Goal: Task Accomplishment & Management: Manage account settings

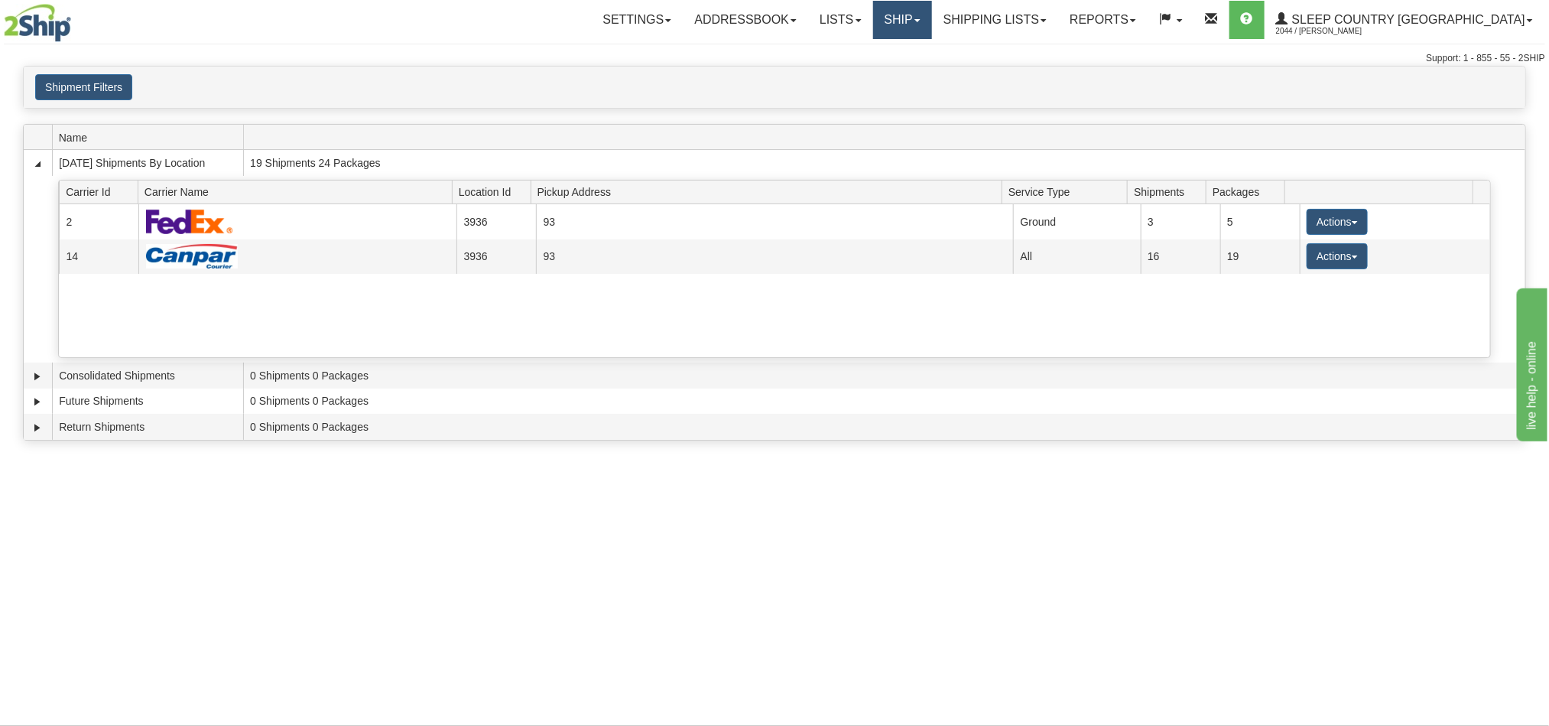
click at [932, 25] on link "Ship" at bounding box center [902, 20] width 59 height 38
click at [916, 71] on span "OnHold / Order Queue" at bounding box center [862, 73] width 108 height 12
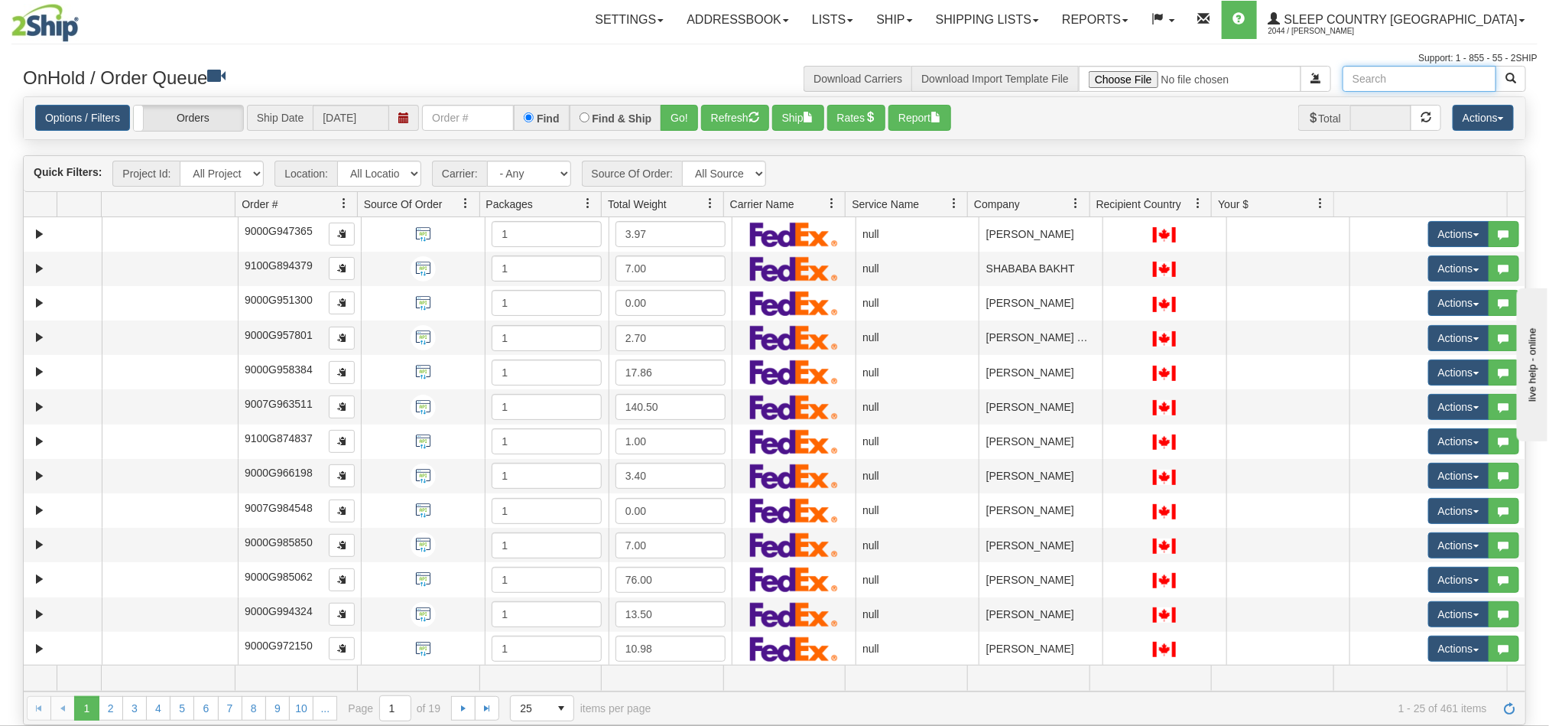
click at [1421, 87] on input "text" at bounding box center [1420, 79] width 154 height 26
paste input "Kristen Vandergriendt"
type input "Kristen Vandergriendt"
click at [1509, 78] on span "button" at bounding box center [1511, 78] width 11 height 11
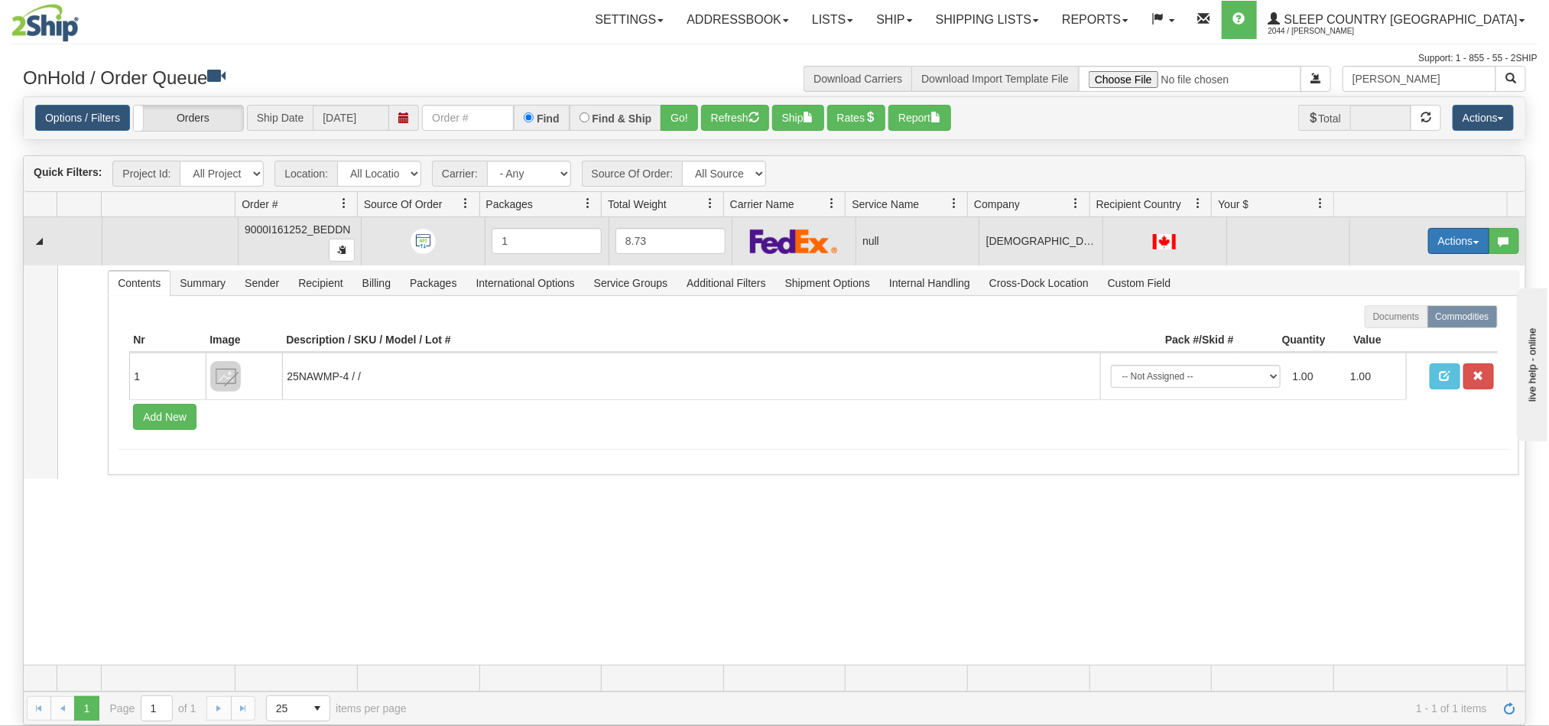
click at [1434, 241] on button "Actions" at bounding box center [1458, 241] width 61 height 26
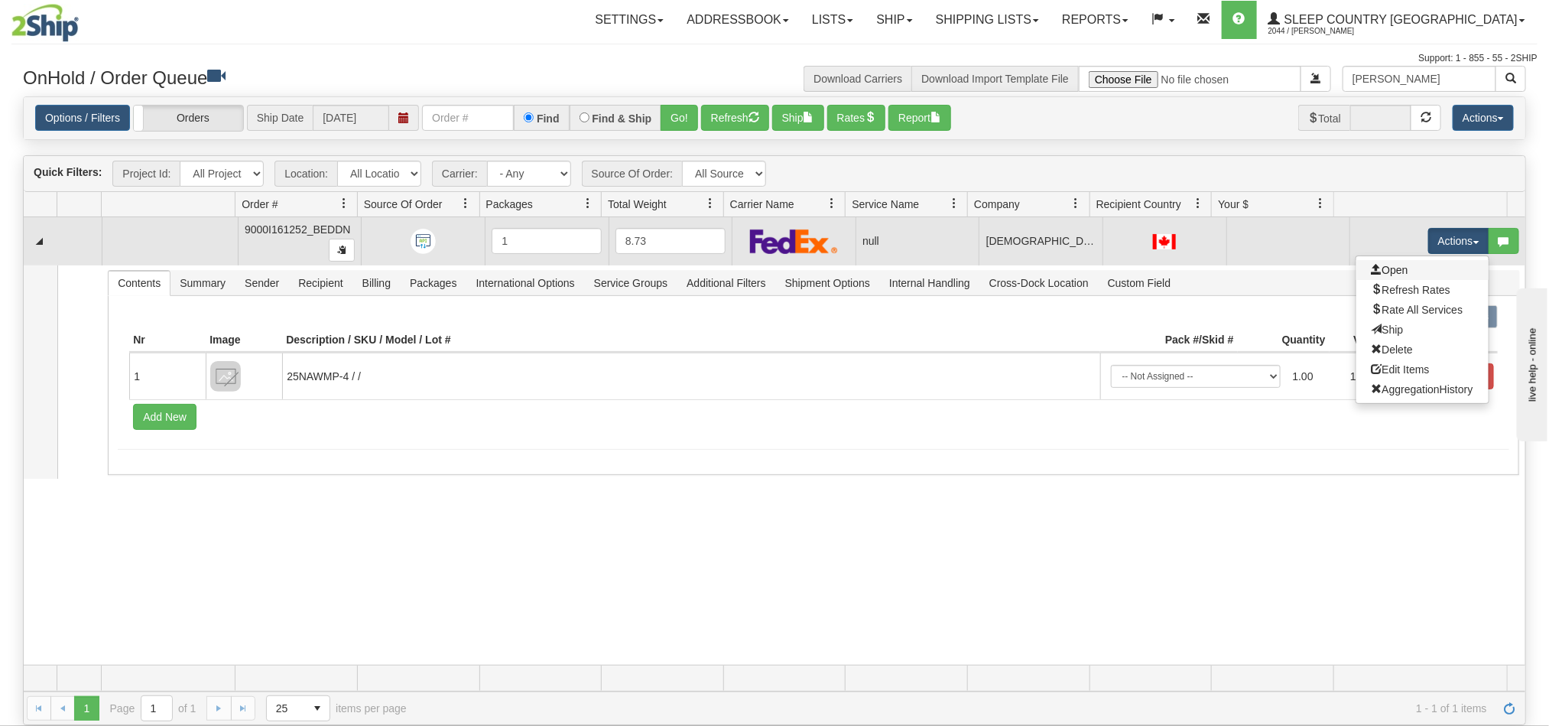
click at [1395, 271] on link "Open" at bounding box center [1422, 270] width 132 height 20
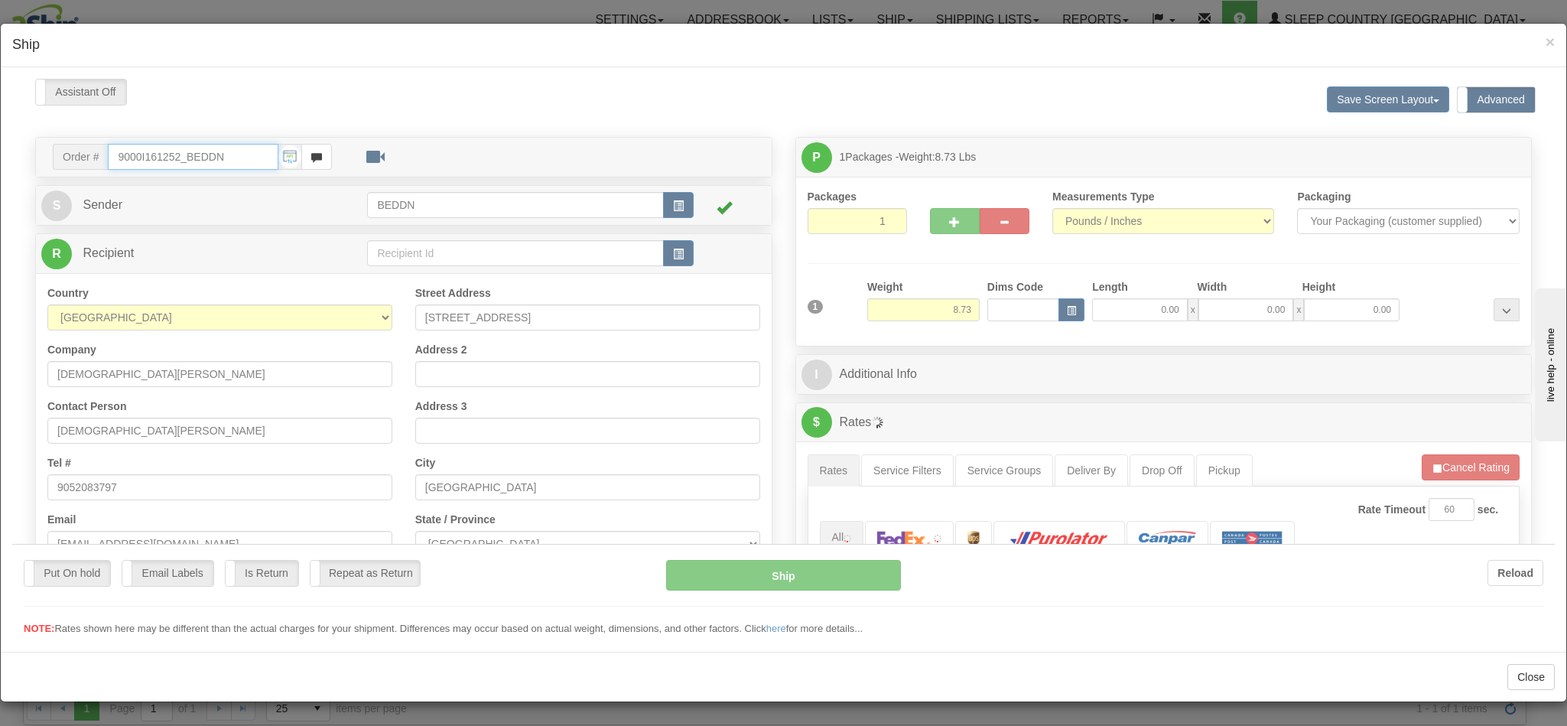
type input "10:18"
type input "16:00"
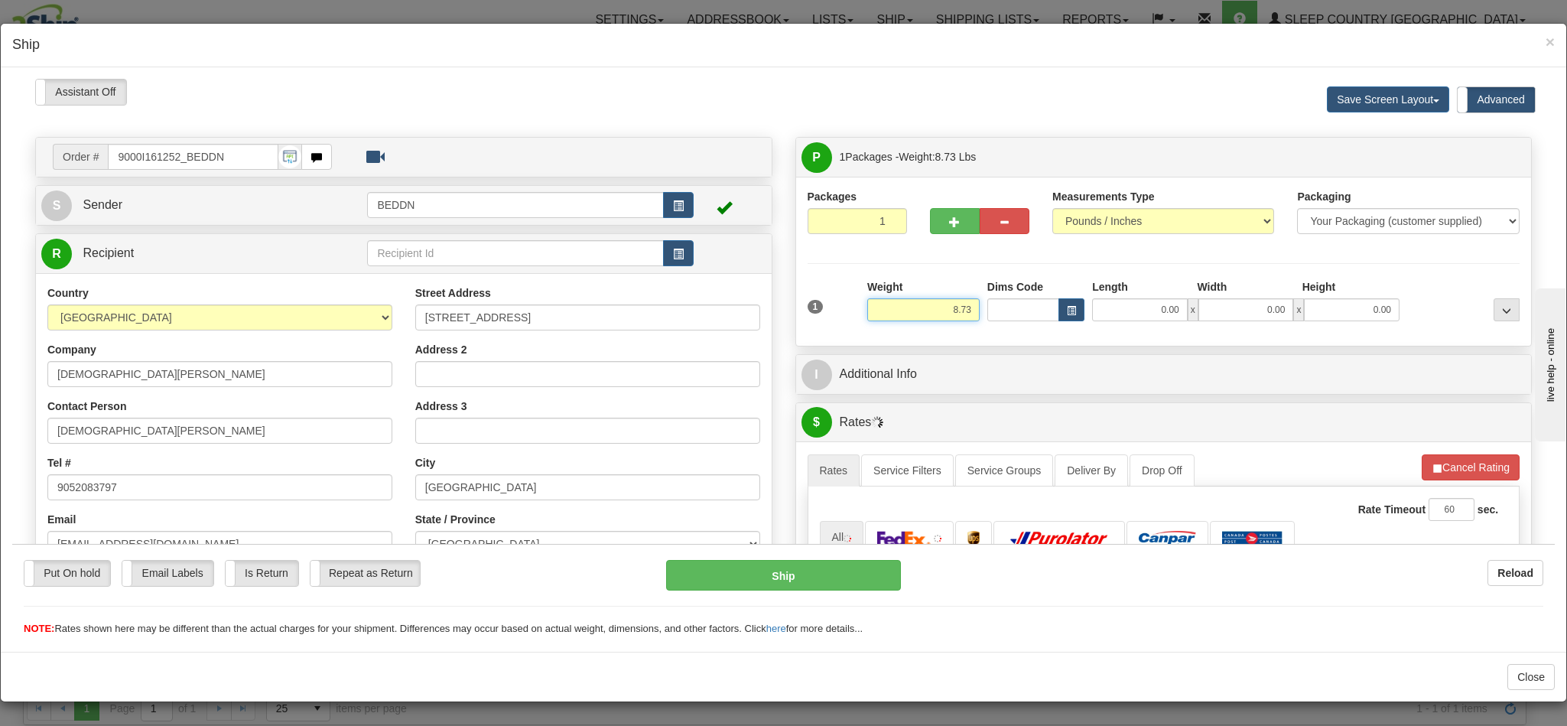
click at [910, 315] on input "8.73" at bounding box center [923, 308] width 112 height 23
drag, startPoint x: 919, startPoint y: 314, endPoint x: 997, endPoint y: 314, distance: 78.0
click at [997, 314] on div "1 Weight 8.73 Dims Code 0.00" at bounding box center [1164, 305] width 720 height 54
type input "4.00"
type input "14"
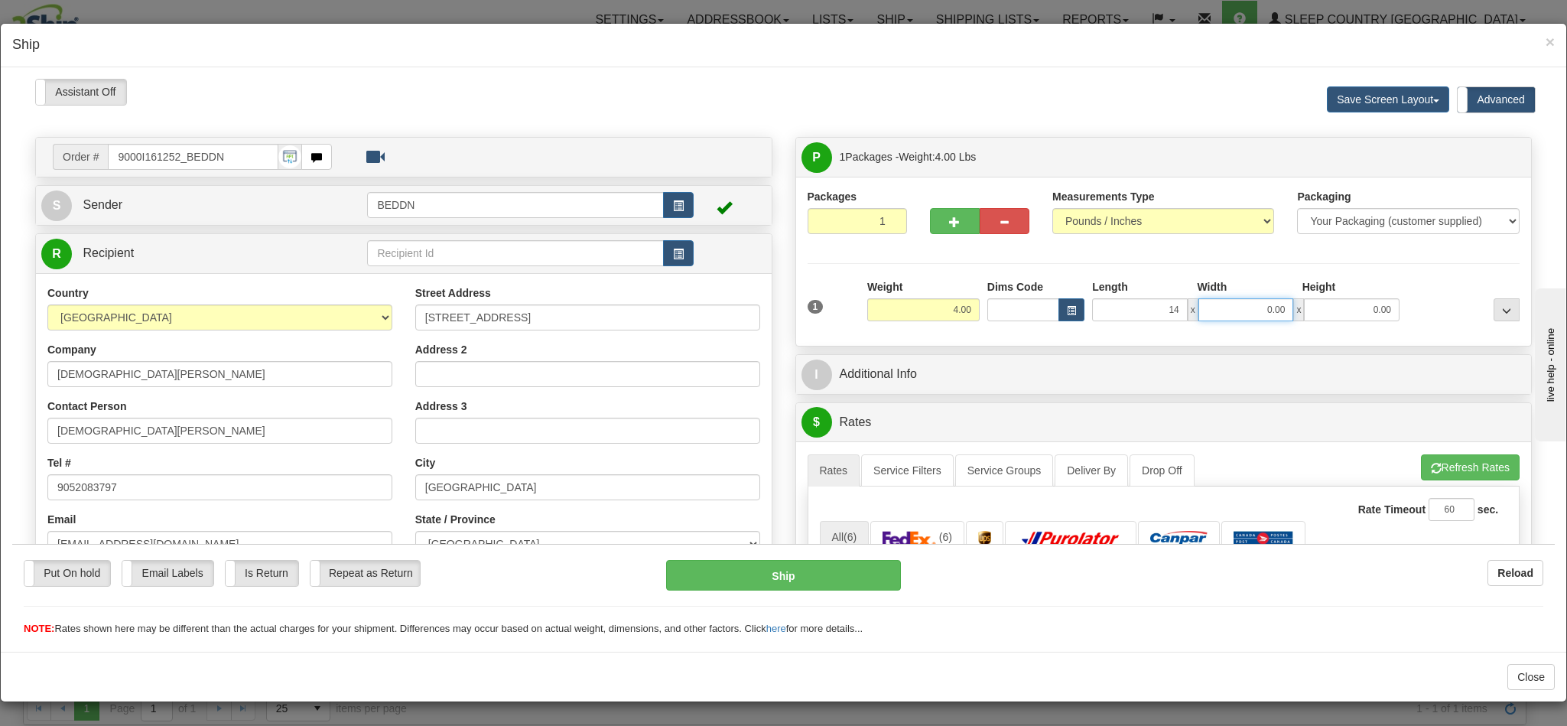
type input "1"
type input "14.00"
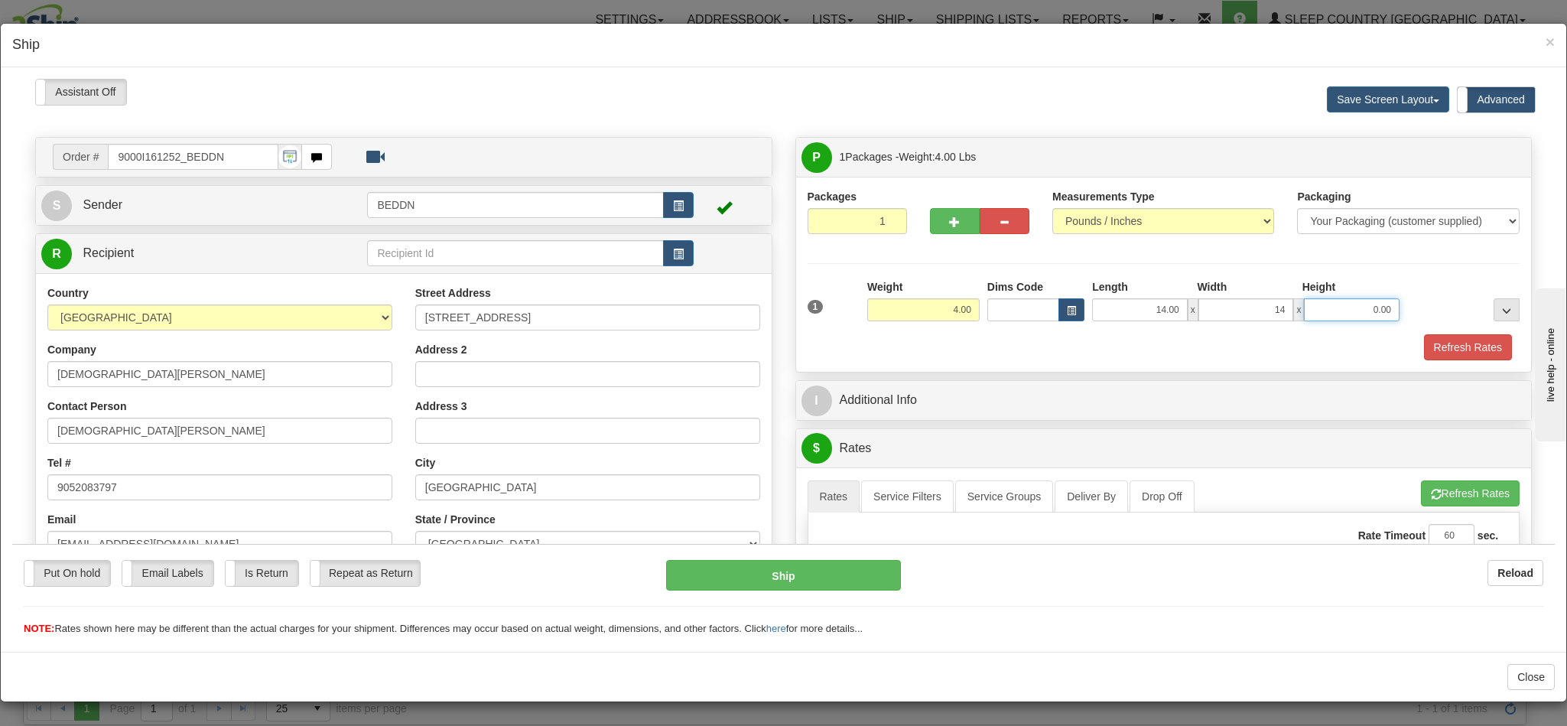
type input "14.00"
type input "10.00"
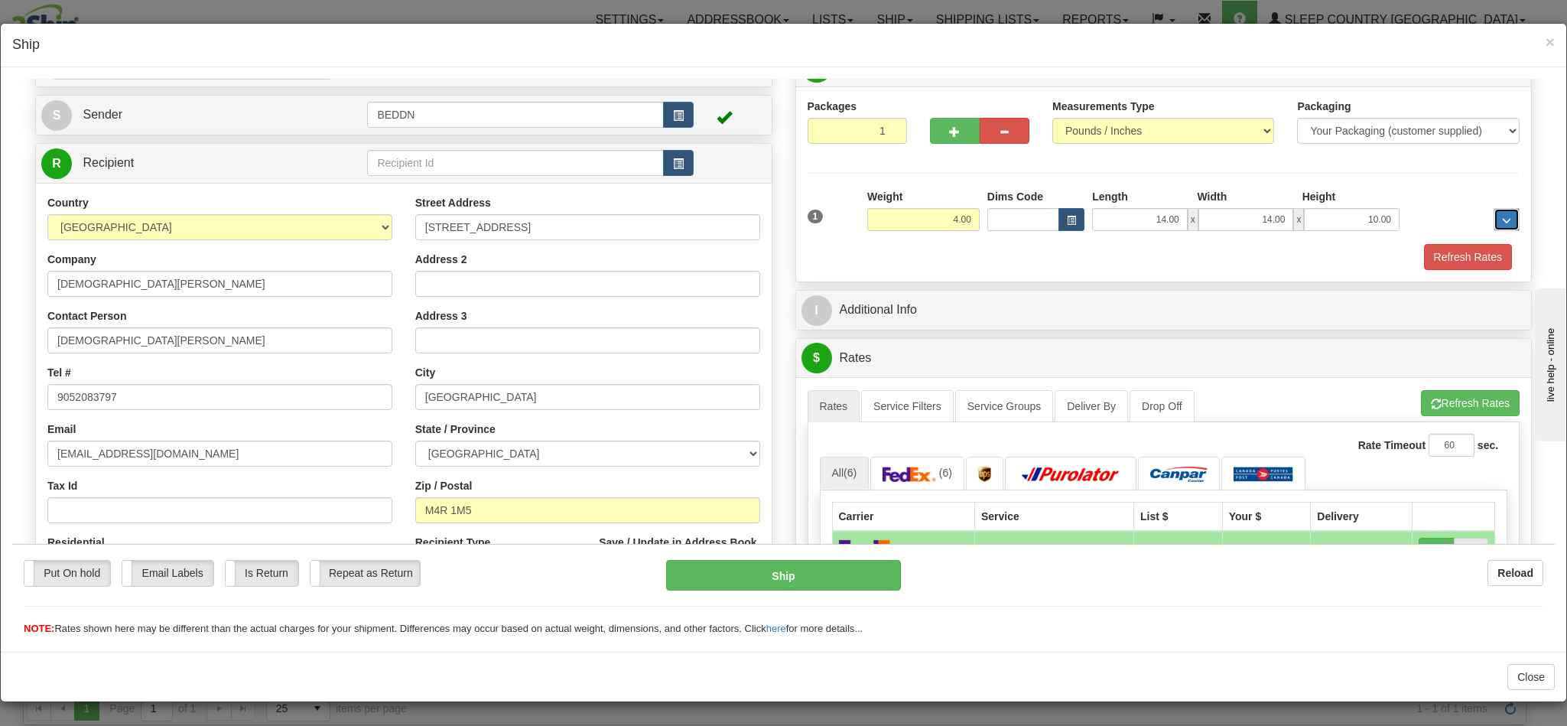
scroll to position [459, 0]
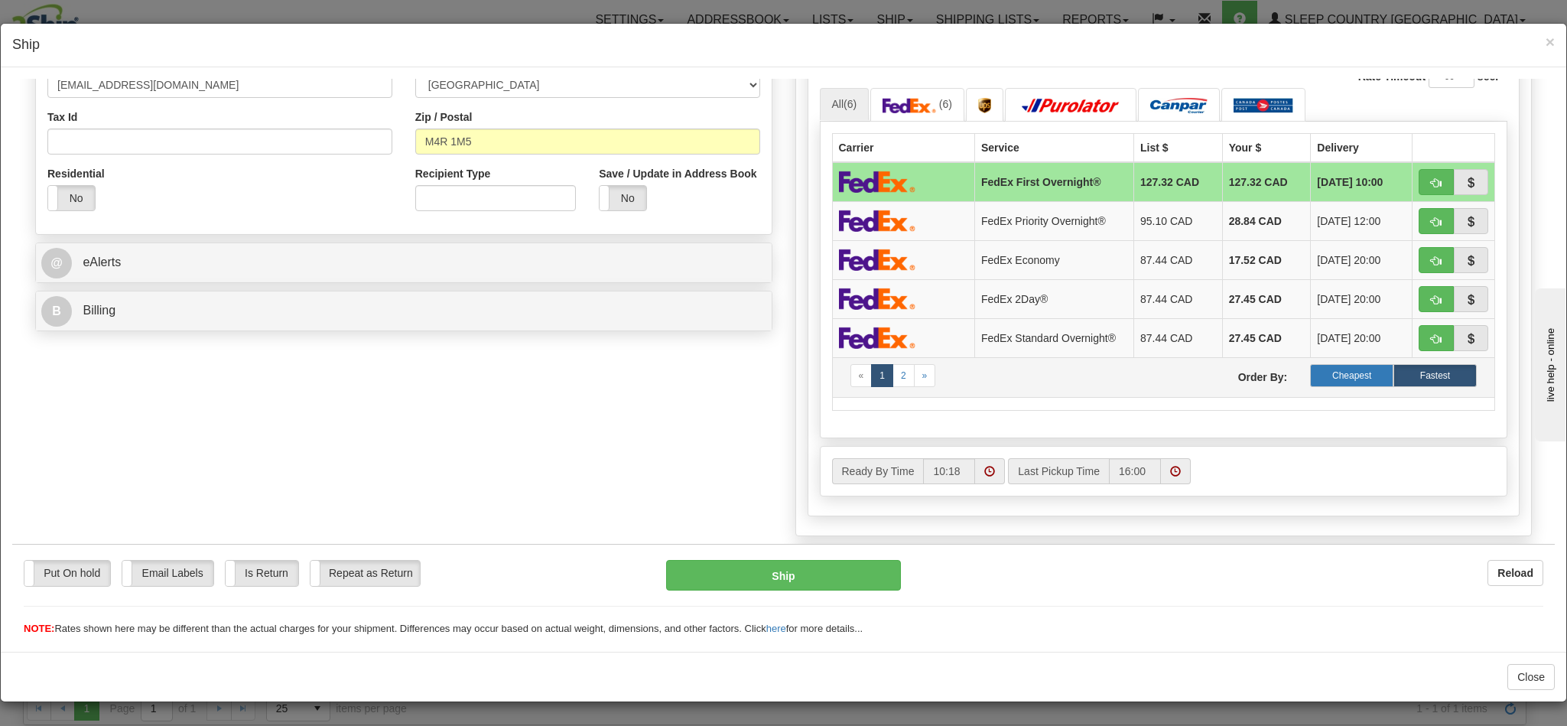
click at [1324, 386] on label "Cheapest" at bounding box center [1351, 374] width 83 height 23
click at [1431, 187] on span "button" at bounding box center [1436, 182] width 11 height 10
type input "92"
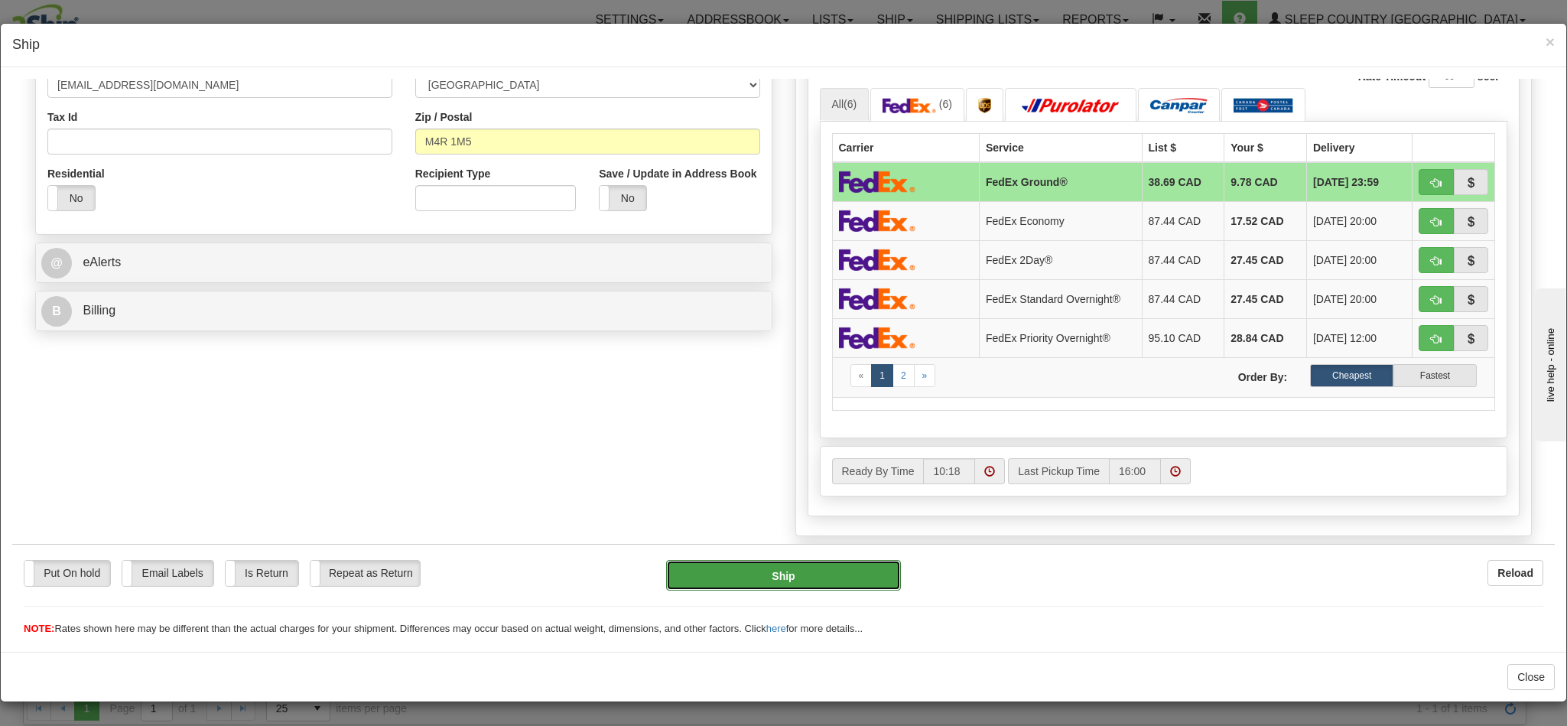
click at [820, 566] on button "Ship" at bounding box center [783, 574] width 234 height 31
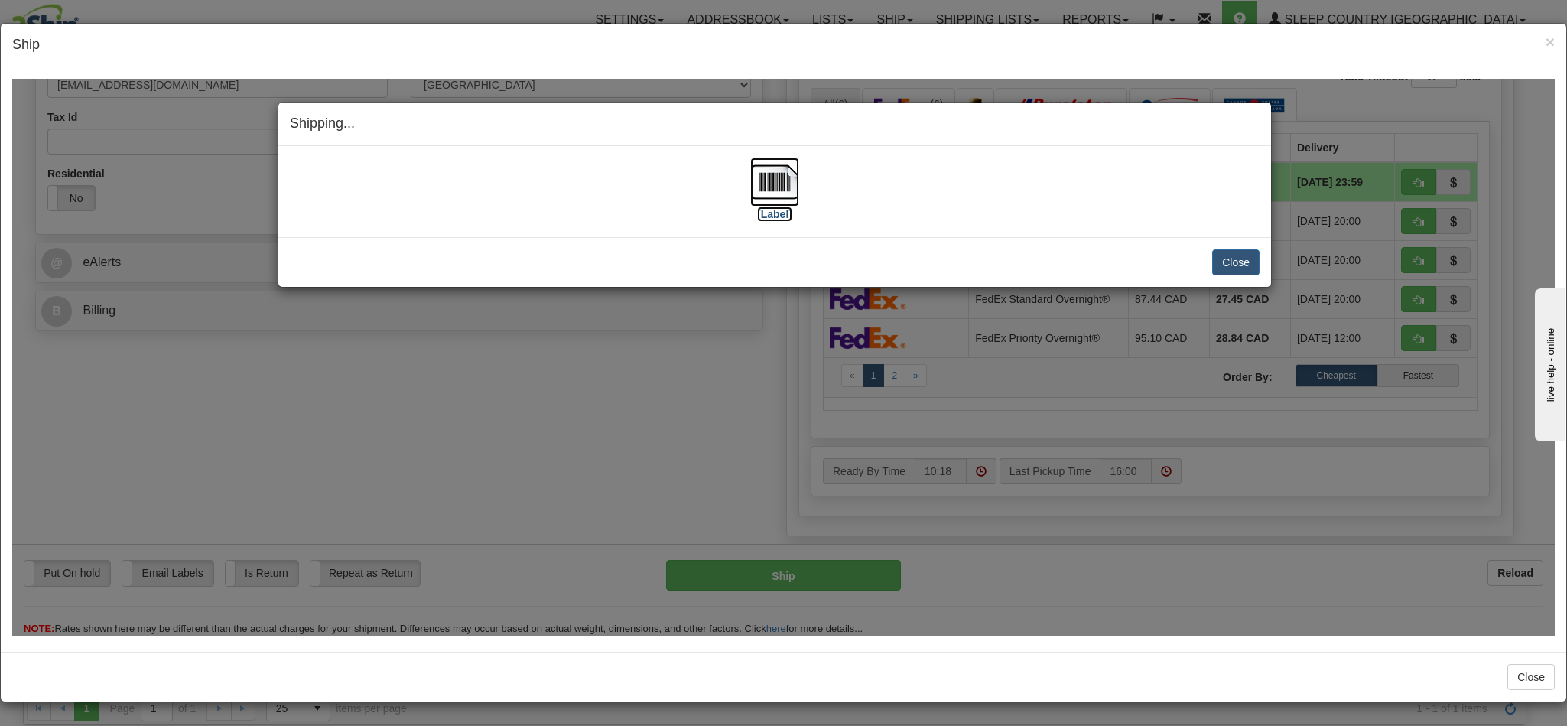
click at [774, 189] on img at bounding box center [774, 181] width 49 height 49
click at [1223, 262] on button "Close" at bounding box center [1235, 262] width 47 height 26
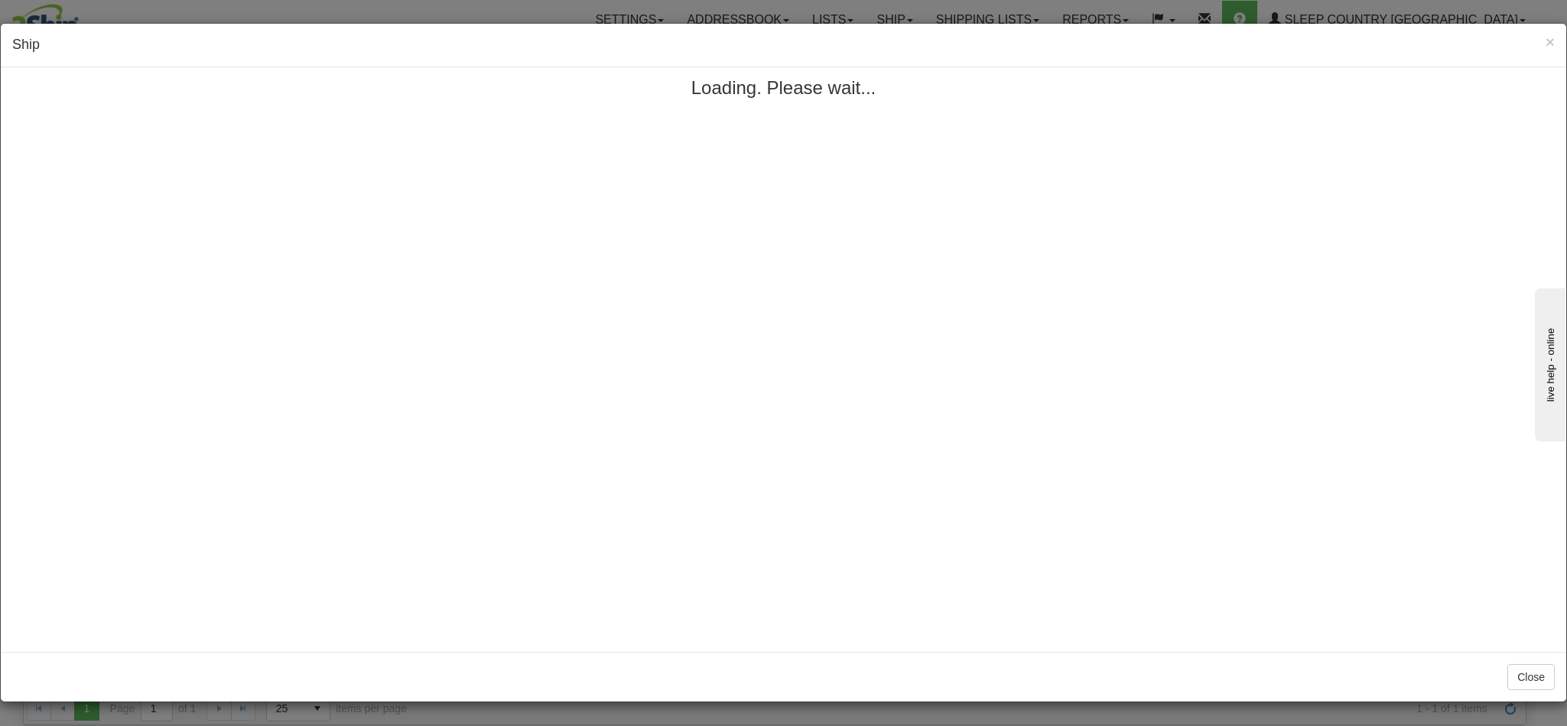
scroll to position [0, 0]
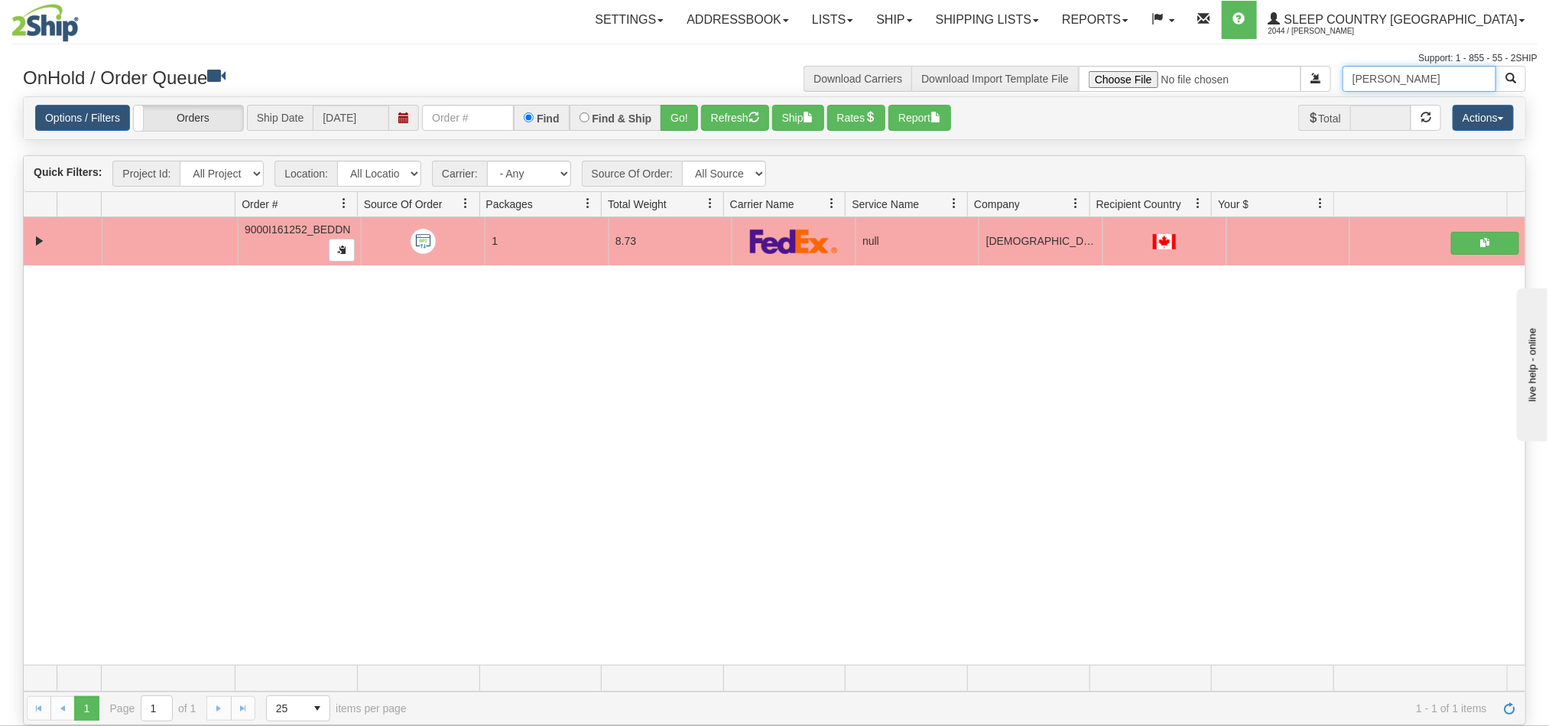
click at [1450, 74] on input "Kristen Vandergriendt" at bounding box center [1420, 79] width 154 height 26
drag, startPoint x: 1469, startPoint y: 78, endPoint x: 1317, endPoint y: 76, distance: 151.4
click at [1317, 76] on div "Kristen Vandergriendt Download Carriers Download Import Template File" at bounding box center [1156, 79] width 763 height 26
paste input "Martha Draffin"
type input "Martha Draffin"
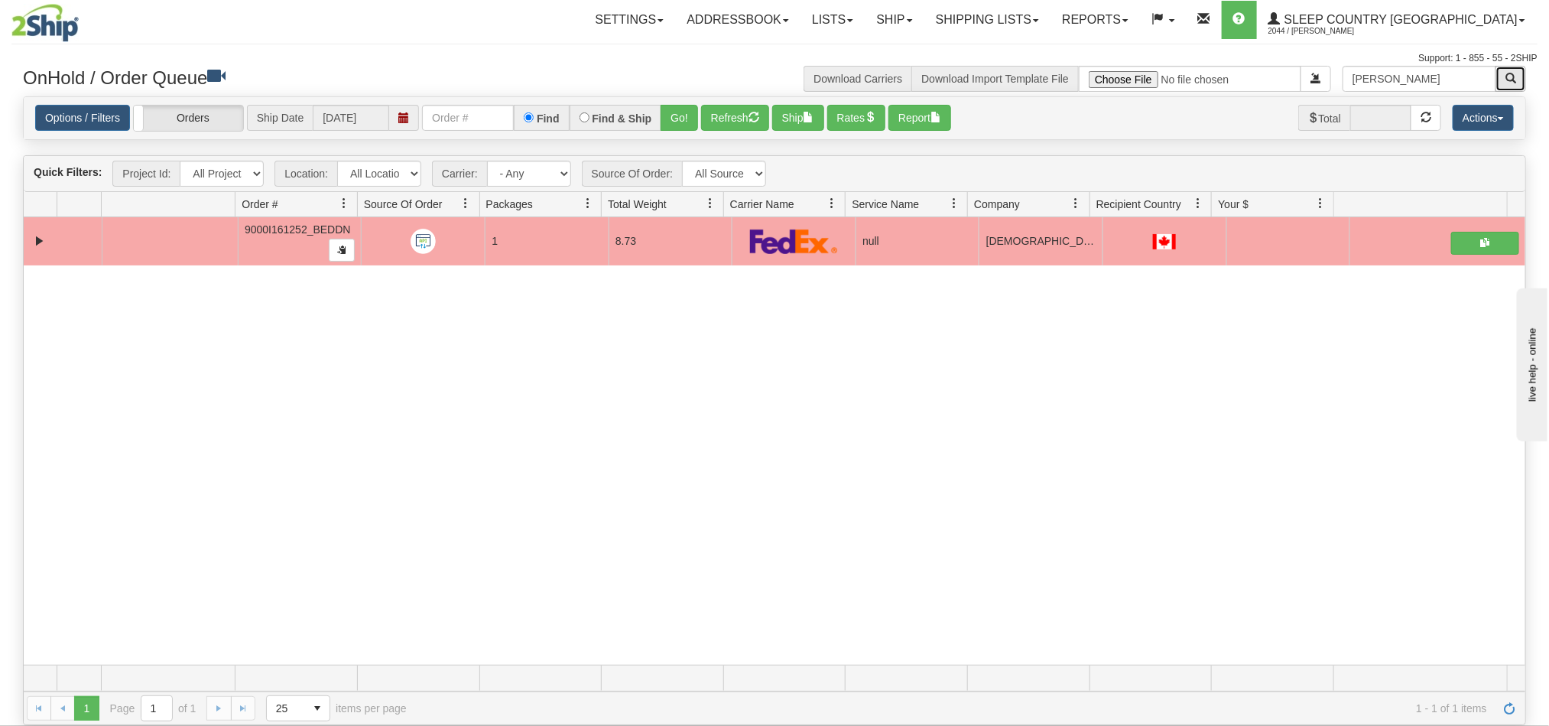
click at [1501, 76] on button "button" at bounding box center [1511, 79] width 31 height 26
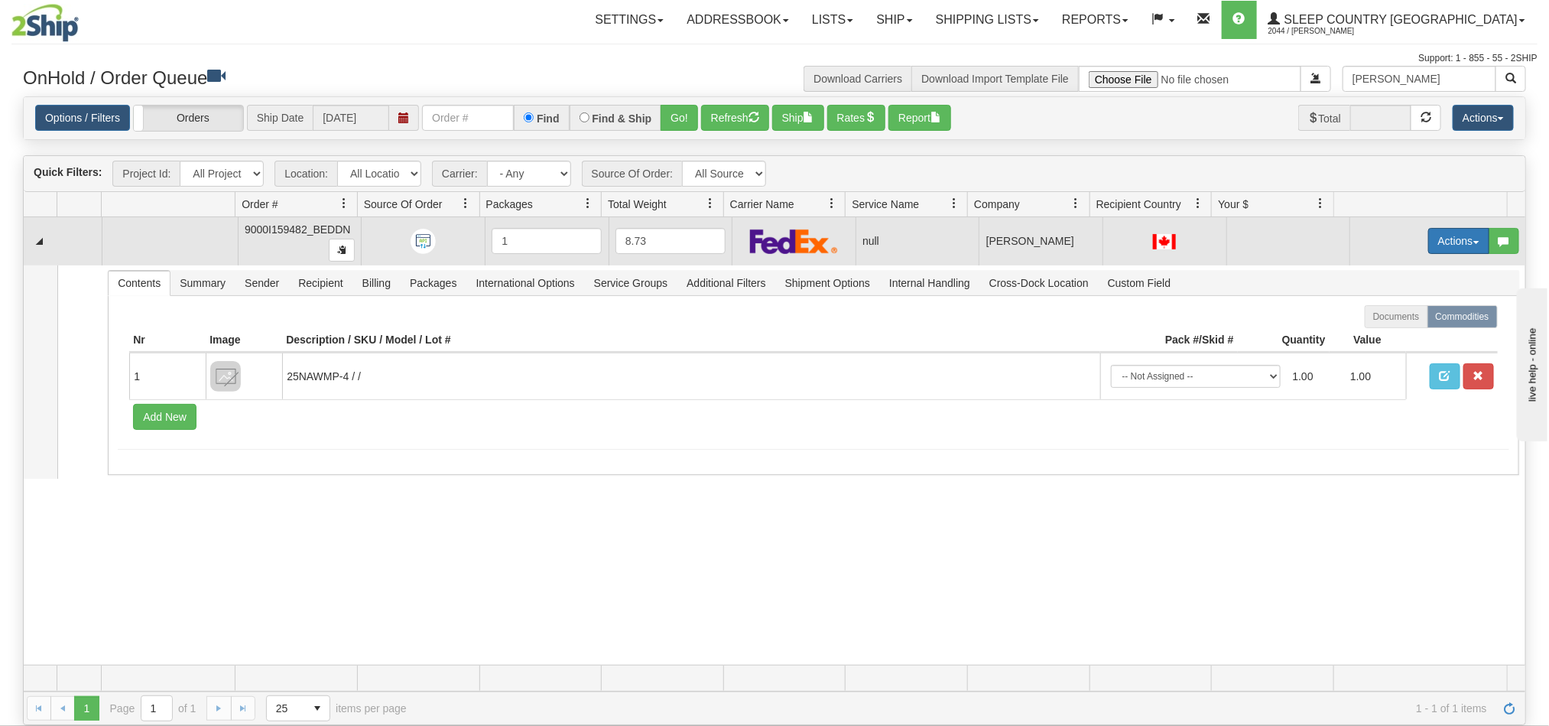
click at [1428, 253] on button "Actions" at bounding box center [1458, 241] width 61 height 26
click at [1383, 274] on span "Open" at bounding box center [1390, 270] width 37 height 12
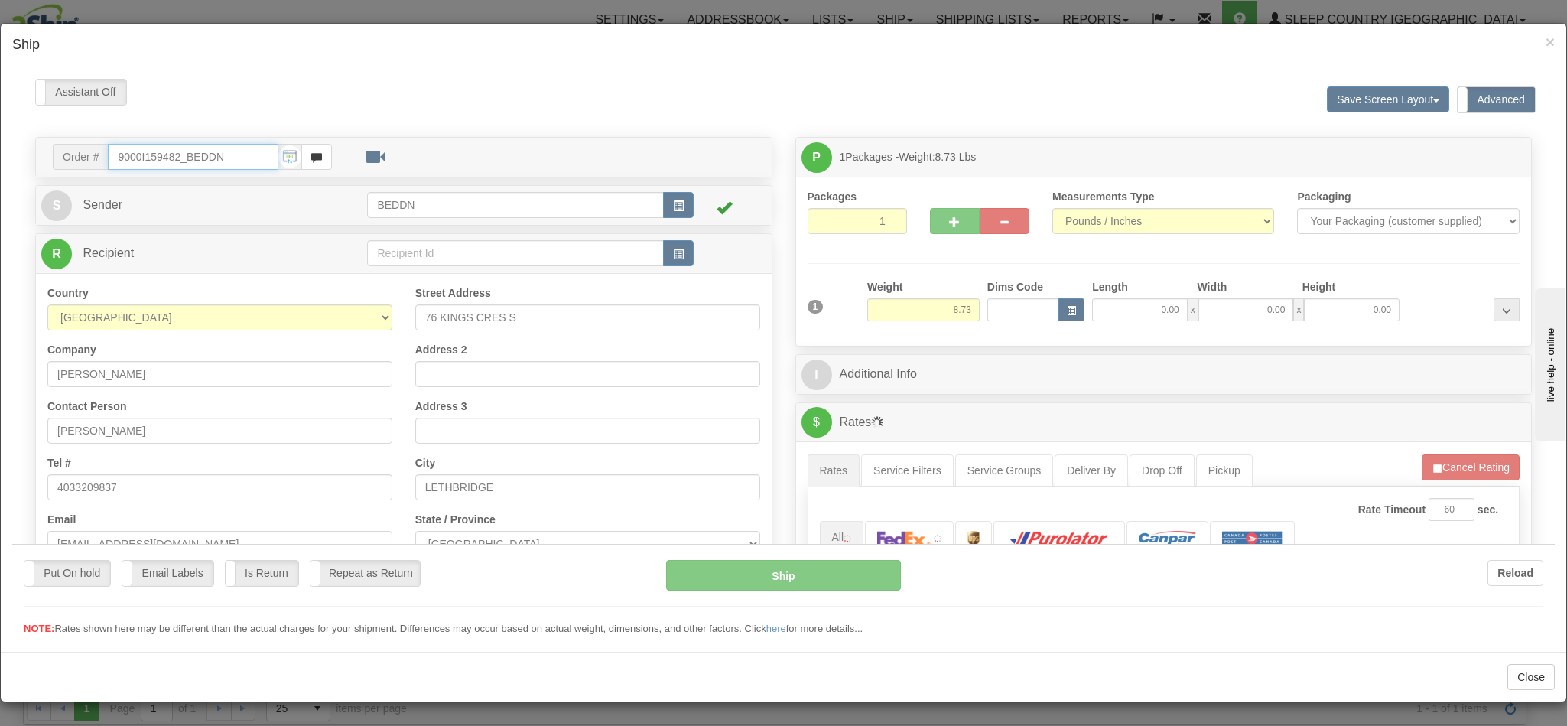
type input "10:19"
type input "16:00"
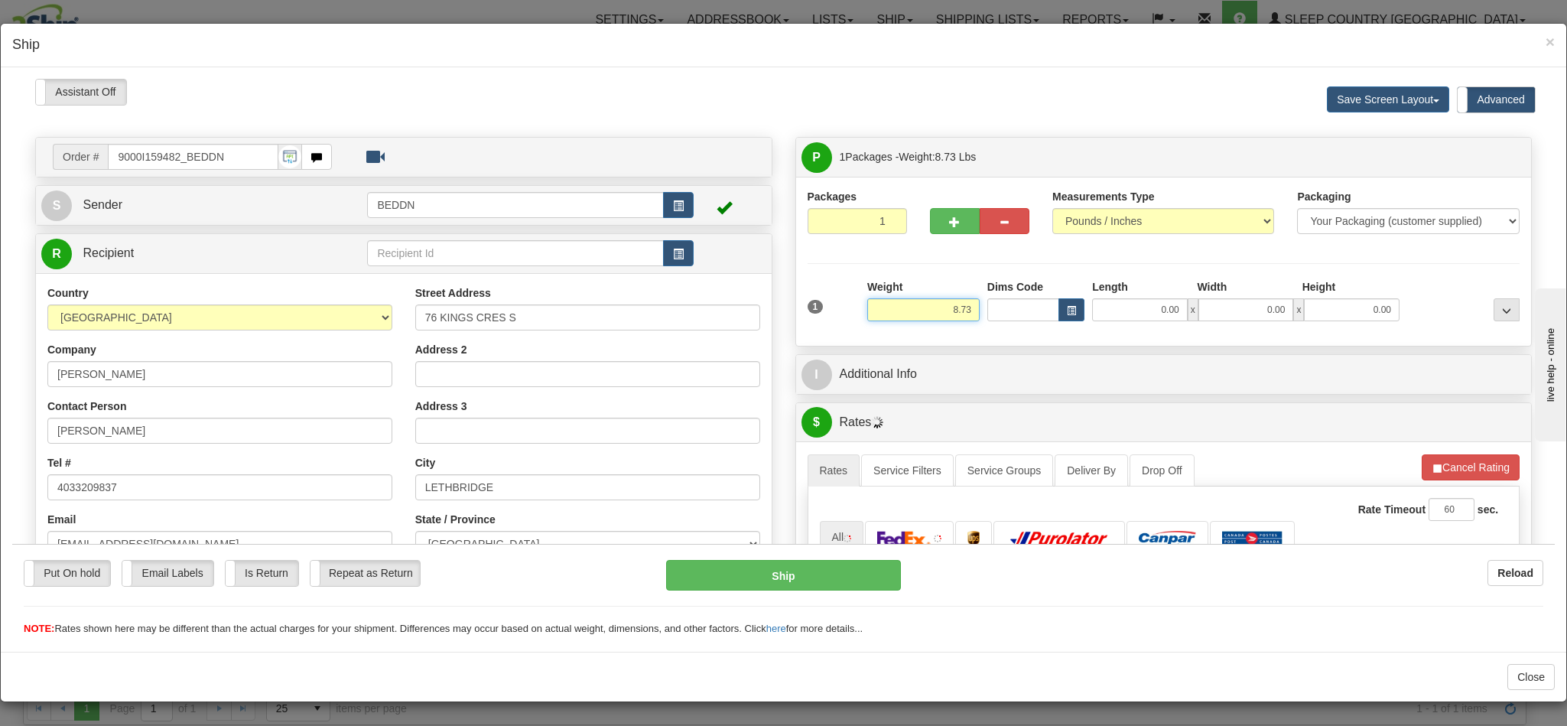
click at [915, 308] on input "8.73" at bounding box center [923, 308] width 112 height 23
drag, startPoint x: 924, startPoint y: 308, endPoint x: 972, endPoint y: 308, distance: 48.2
click at [972, 308] on div "1 Weight 8.73 Dims Code 0.00" at bounding box center [1164, 305] width 720 height 54
type input "4.00"
type input "14"
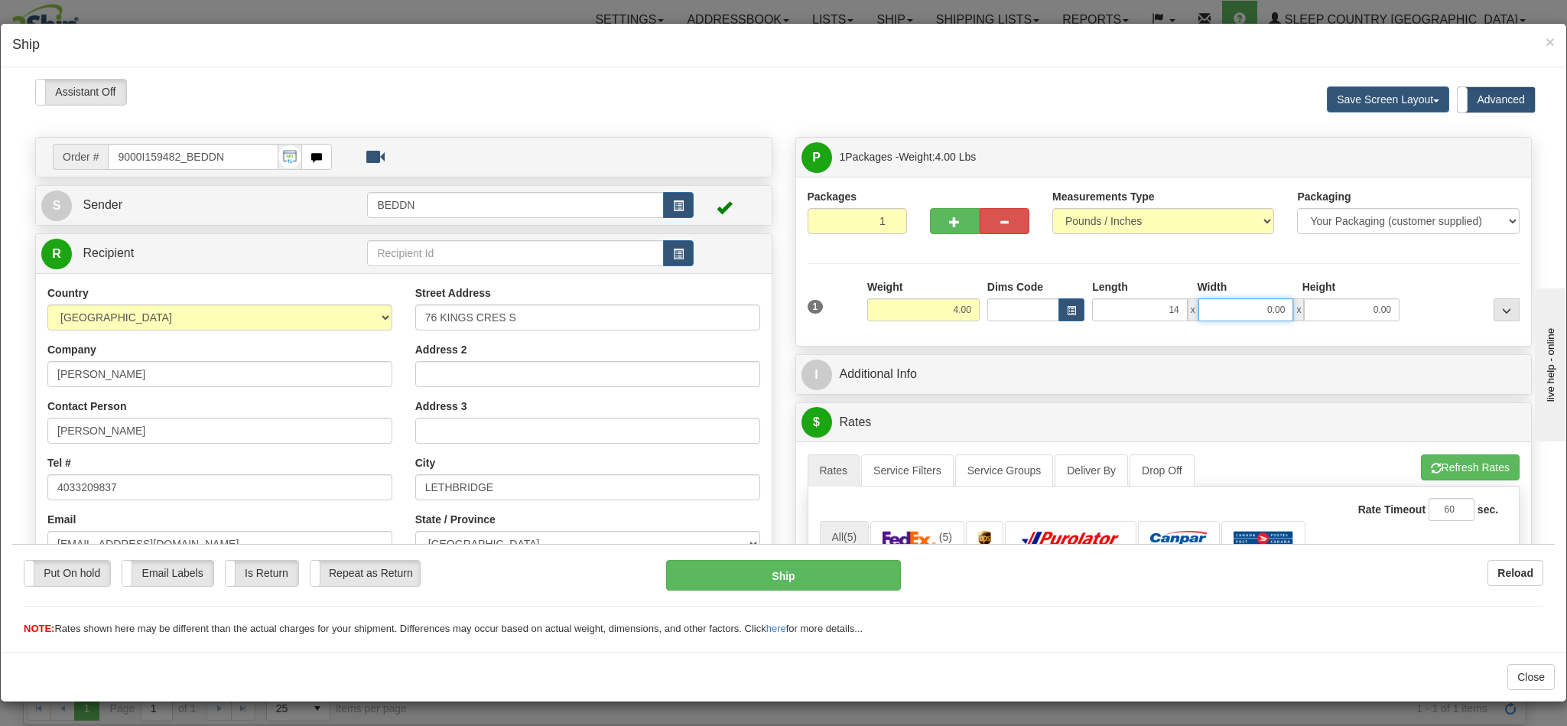
type input "1"
type input "14.00"
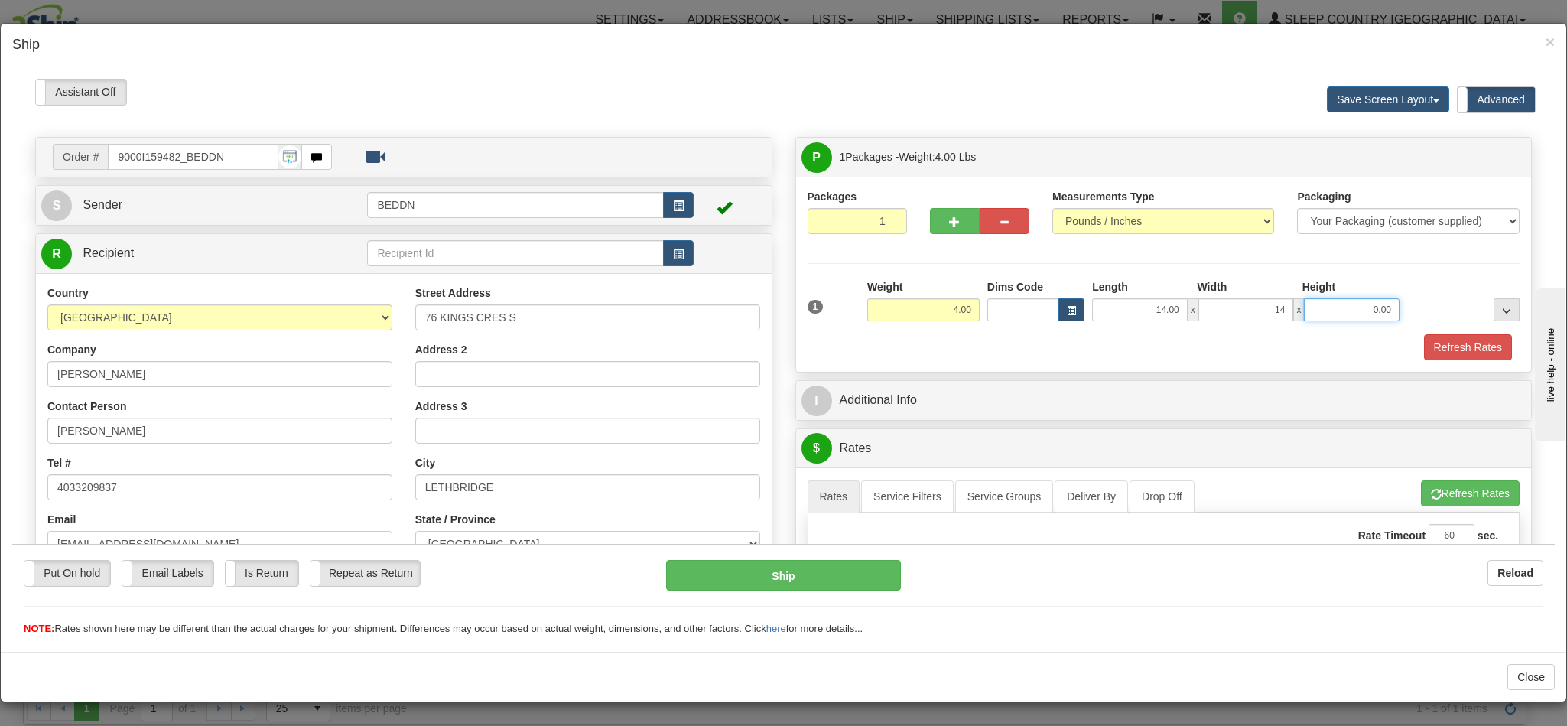
type input "14.00"
type input "10"
type input "10.00"
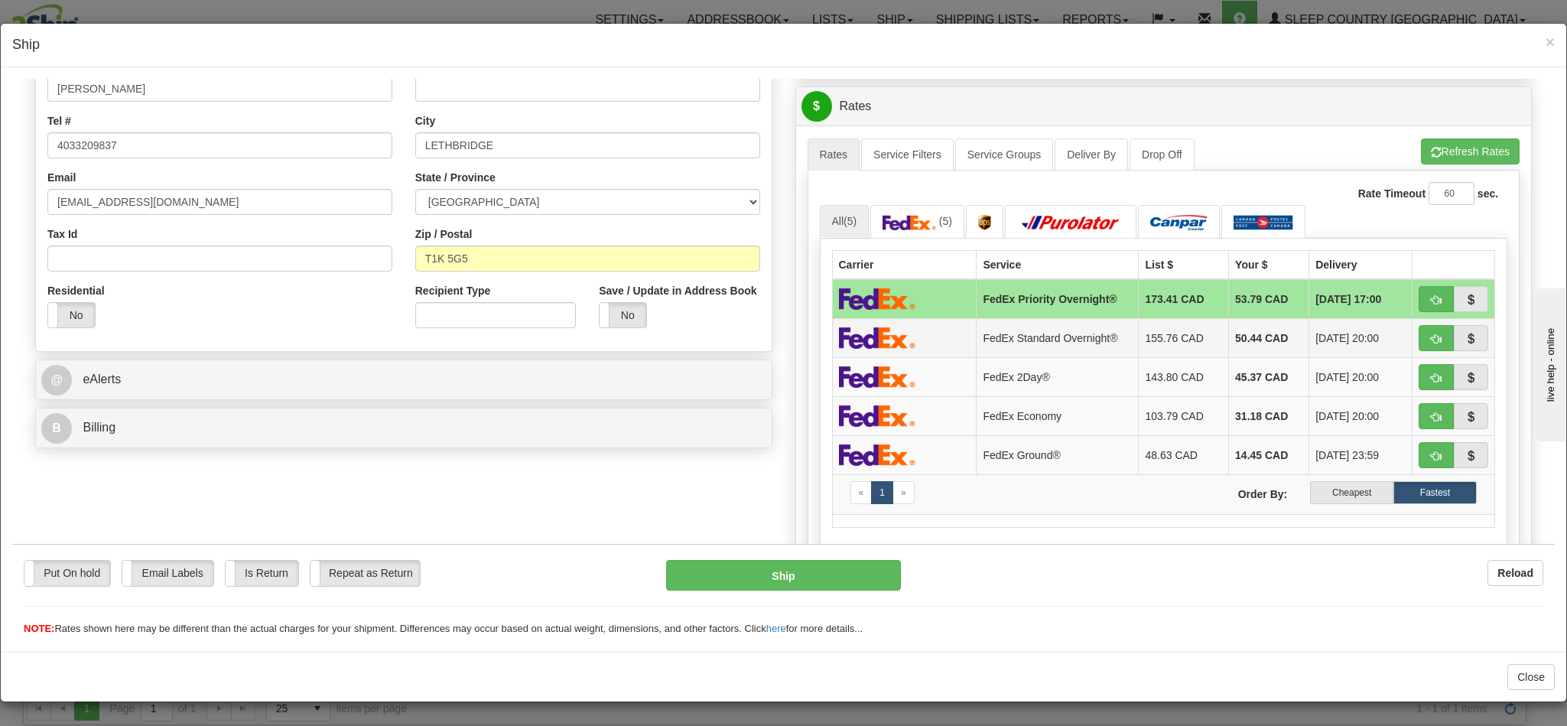
scroll to position [344, 0]
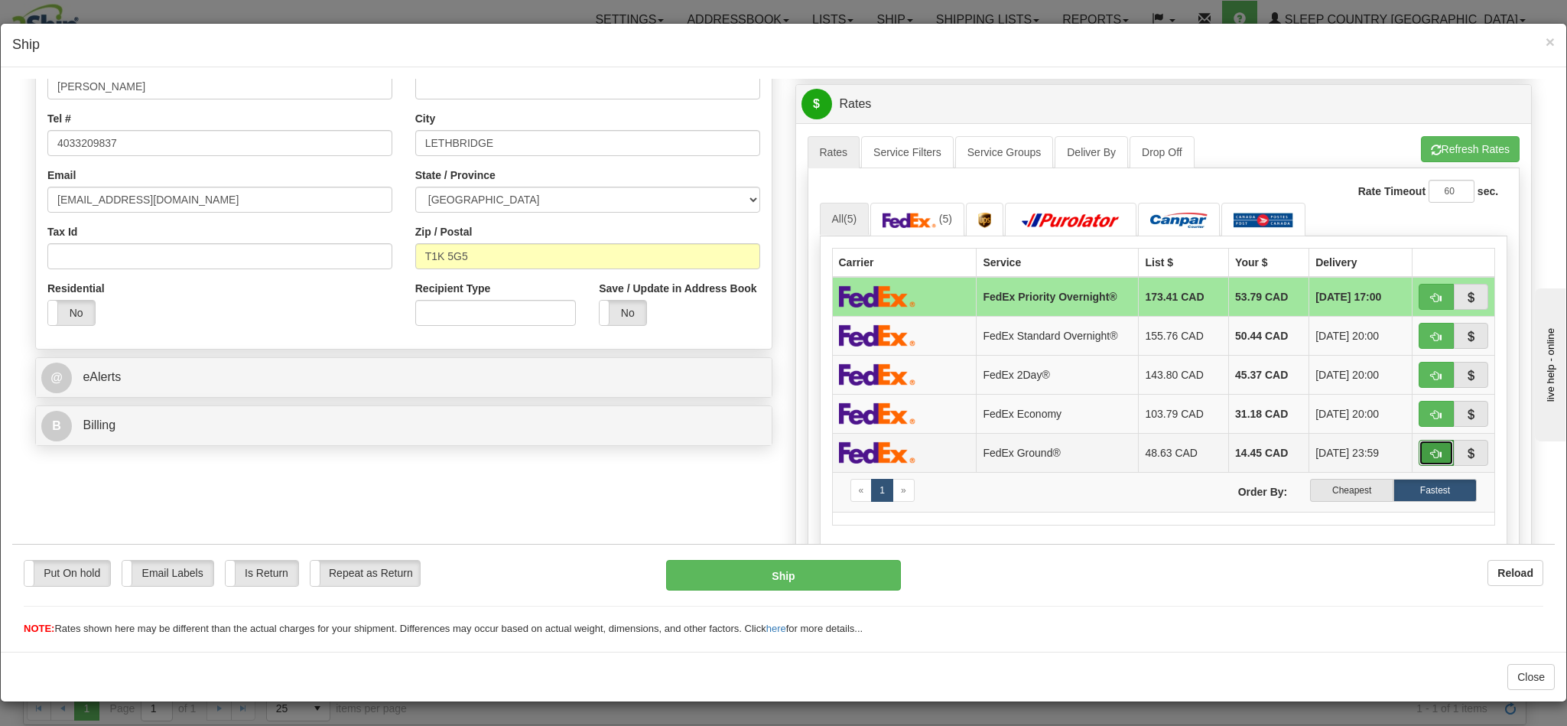
click at [1418, 460] on button "button" at bounding box center [1435, 452] width 35 height 26
type input "92"
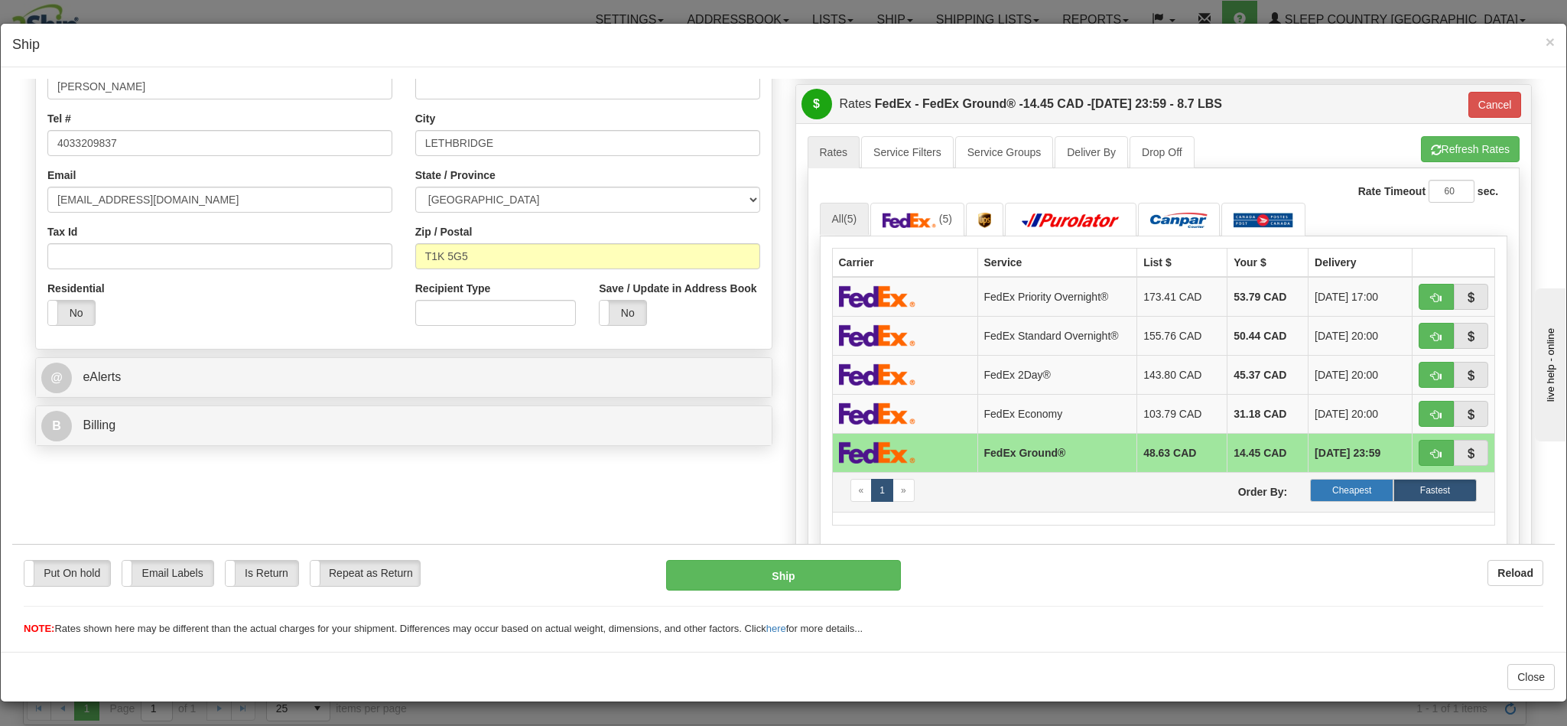
click at [1324, 501] on label "Cheapest" at bounding box center [1351, 489] width 83 height 23
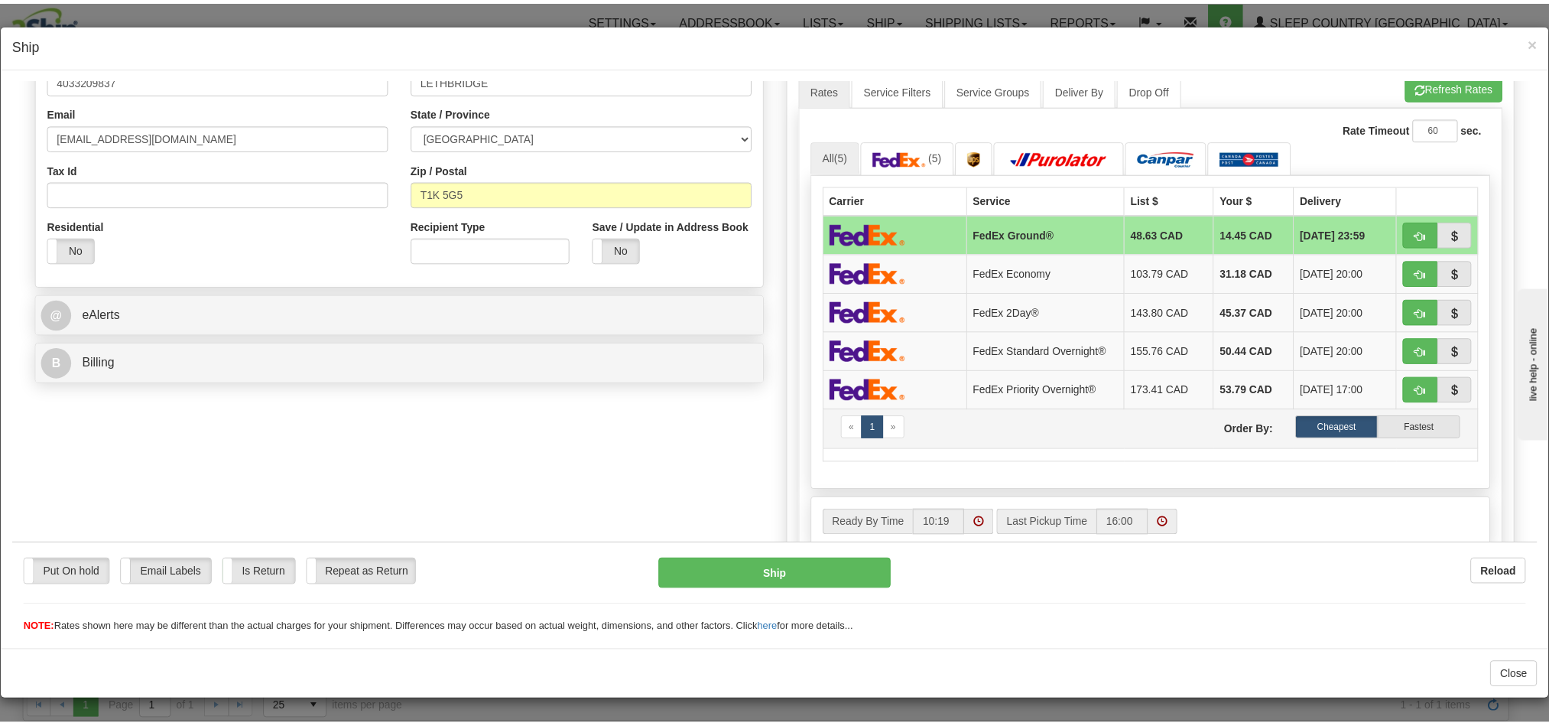
scroll to position [459, 0]
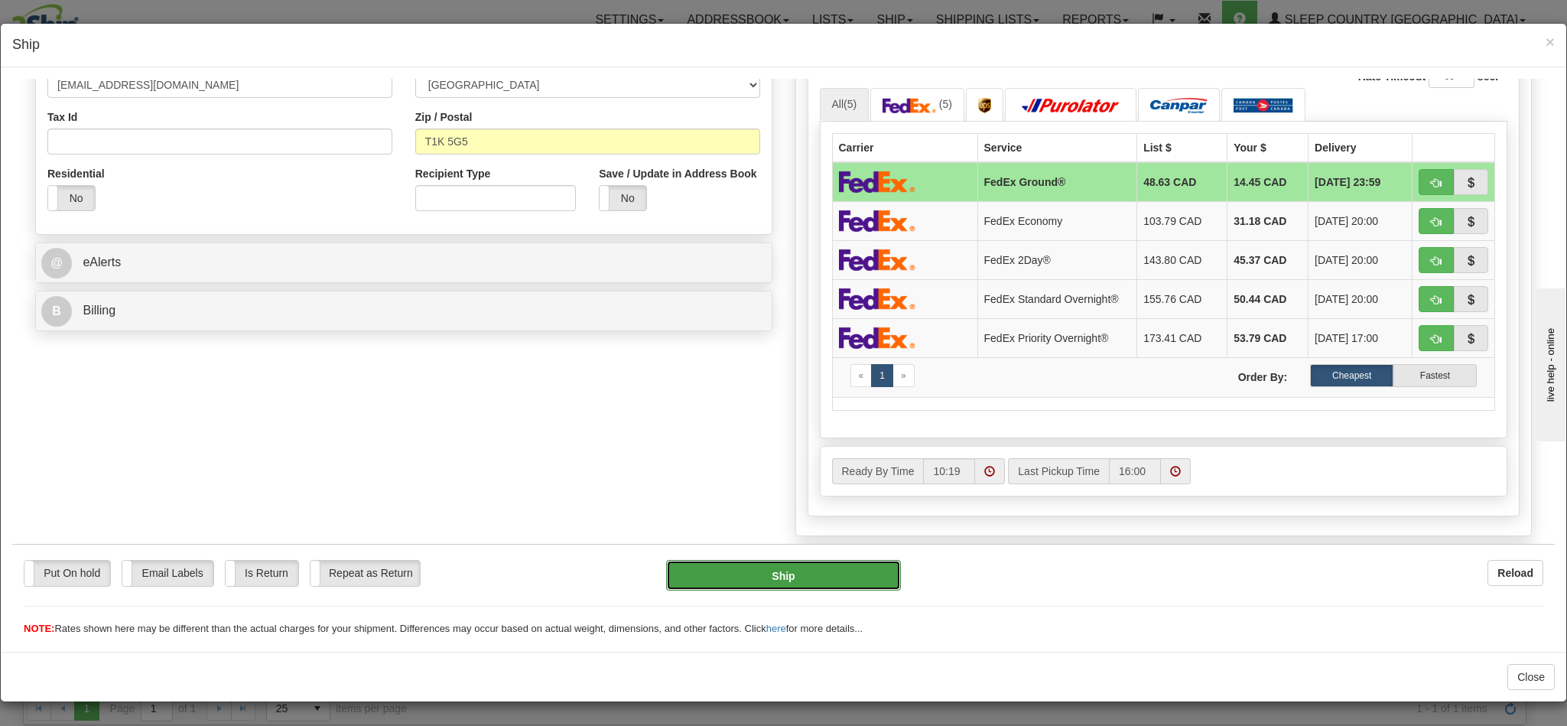
click at [811, 572] on button "Ship" at bounding box center [783, 574] width 234 height 31
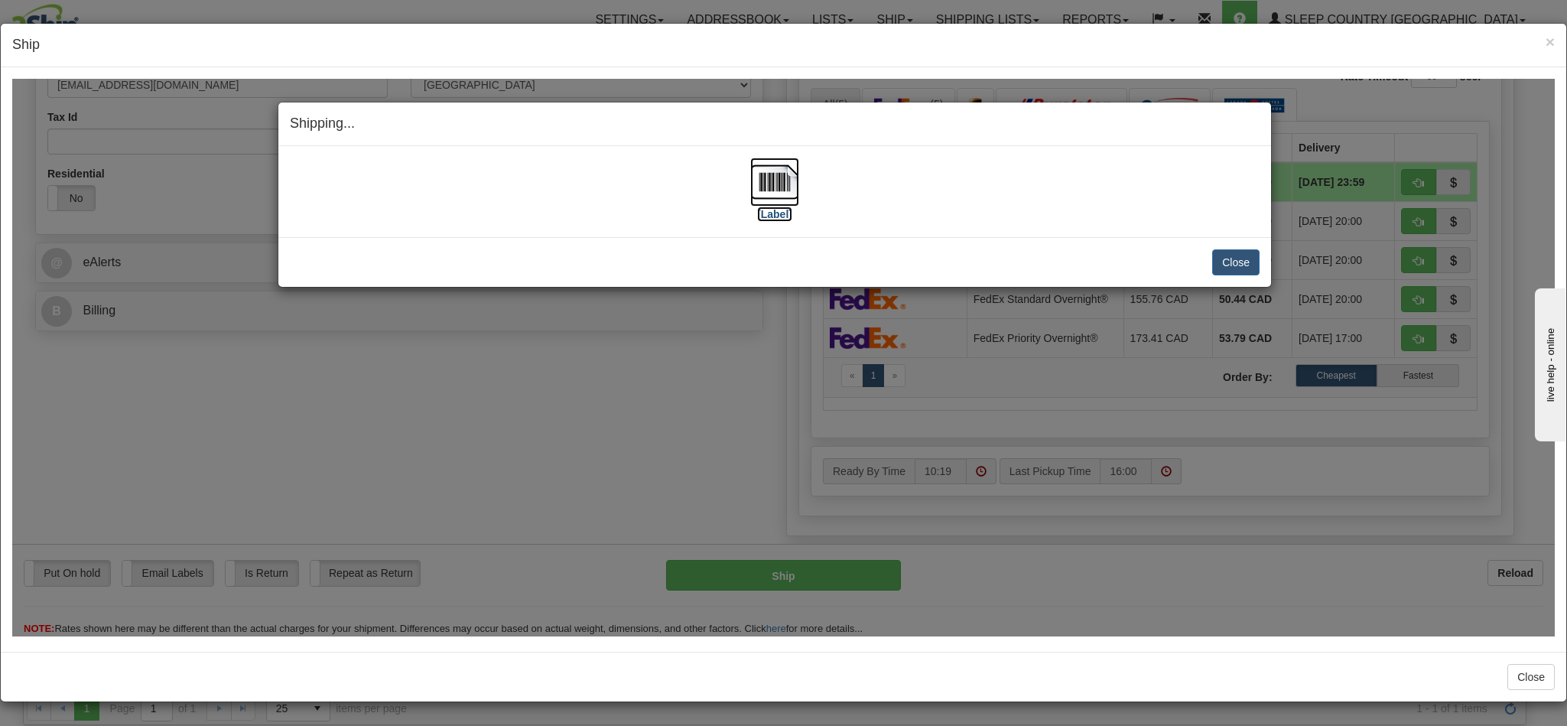
click at [775, 178] on img at bounding box center [774, 181] width 49 height 49
click at [1224, 265] on button "Close" at bounding box center [1235, 262] width 47 height 26
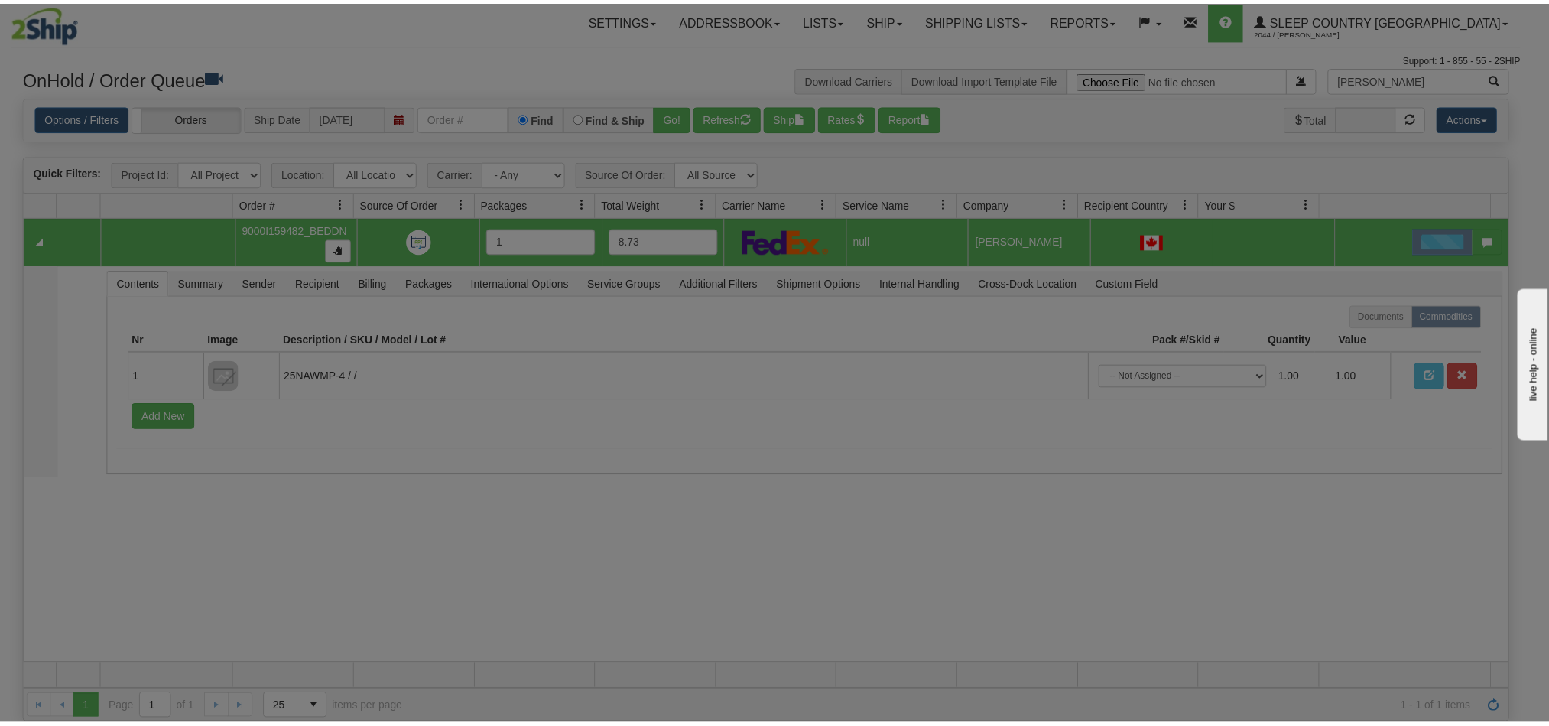
scroll to position [0, 0]
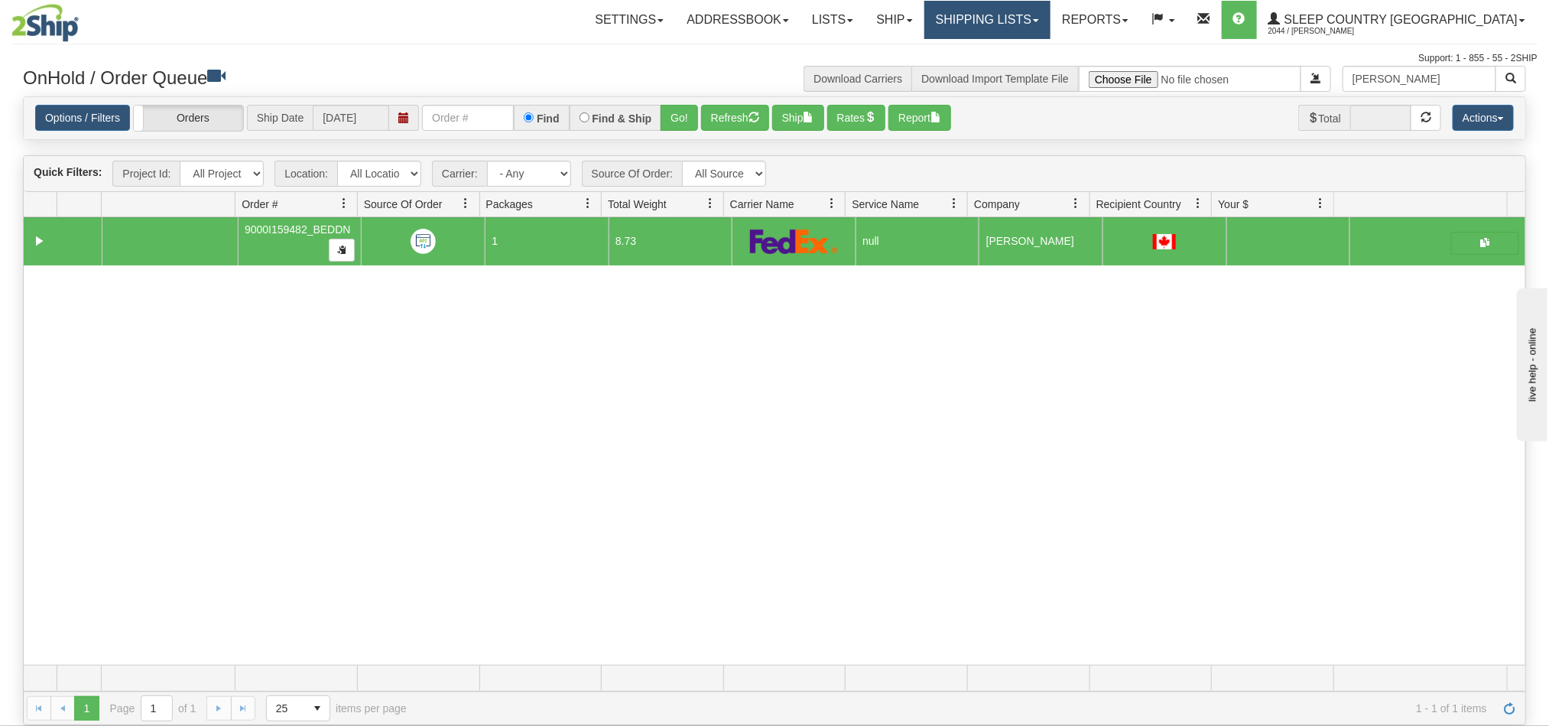
click at [1042, 26] on link "Shipping lists" at bounding box center [987, 20] width 126 height 38
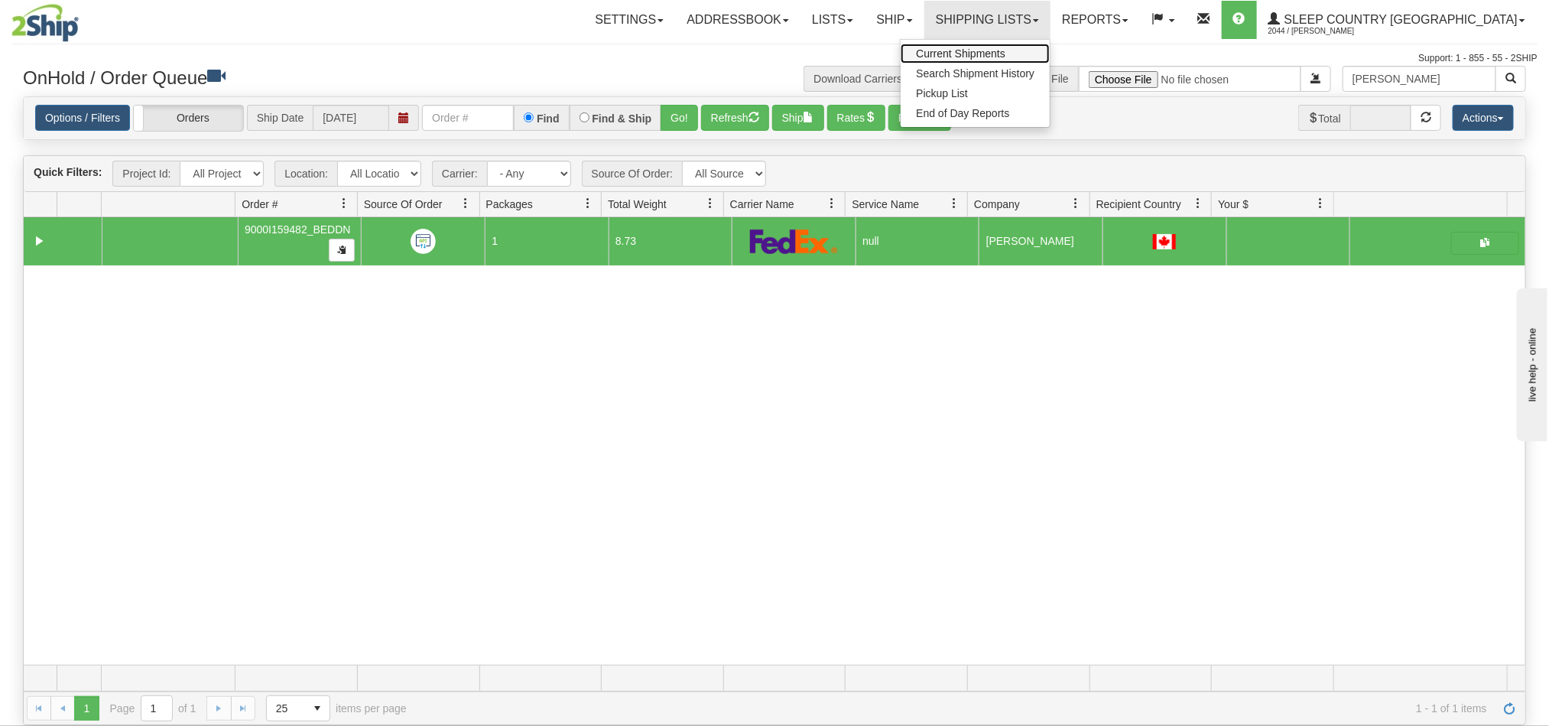
click at [1006, 55] on span "Current Shipments" at bounding box center [960, 53] width 89 height 12
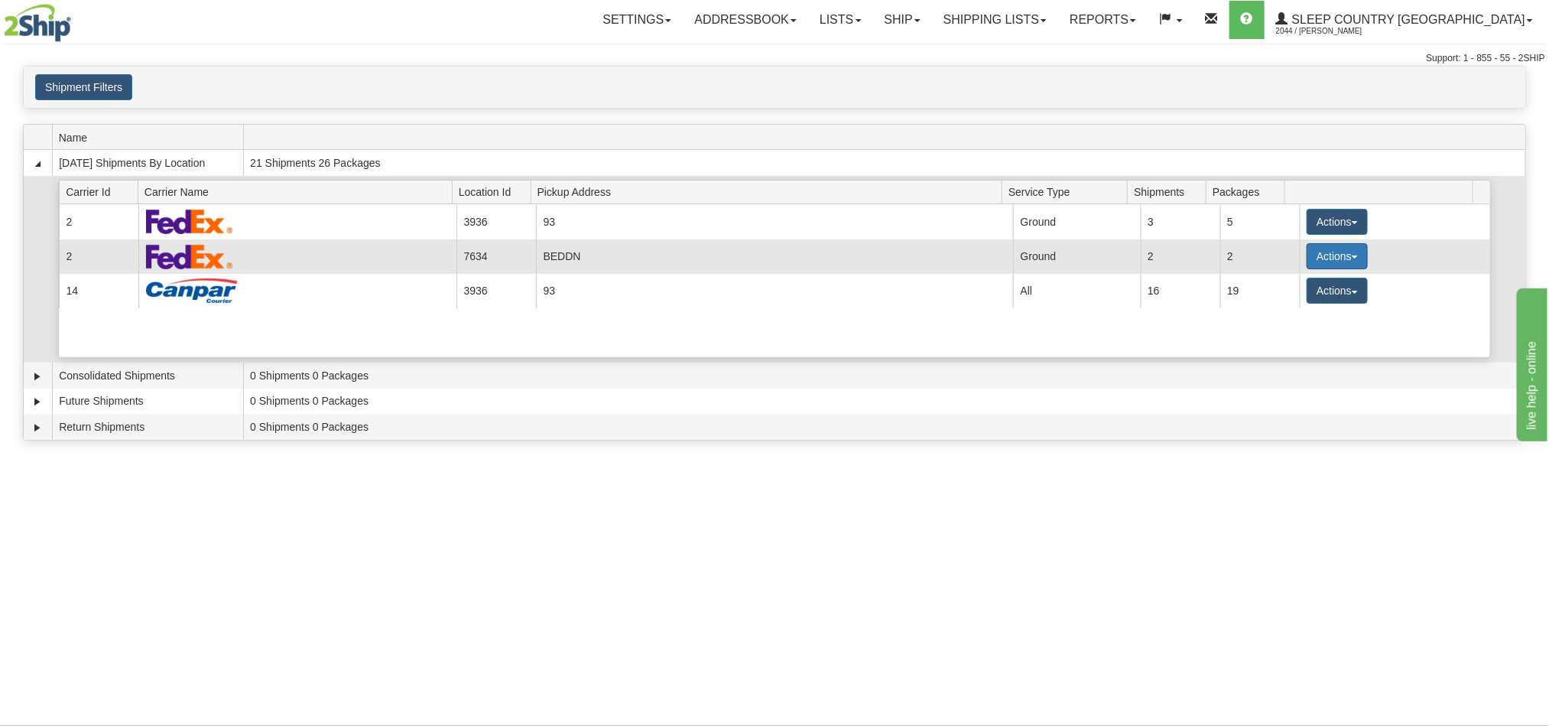
click at [1308, 264] on button "Actions" at bounding box center [1337, 256] width 61 height 26
click at [1276, 284] on span "Details" at bounding box center [1280, 284] width 41 height 11
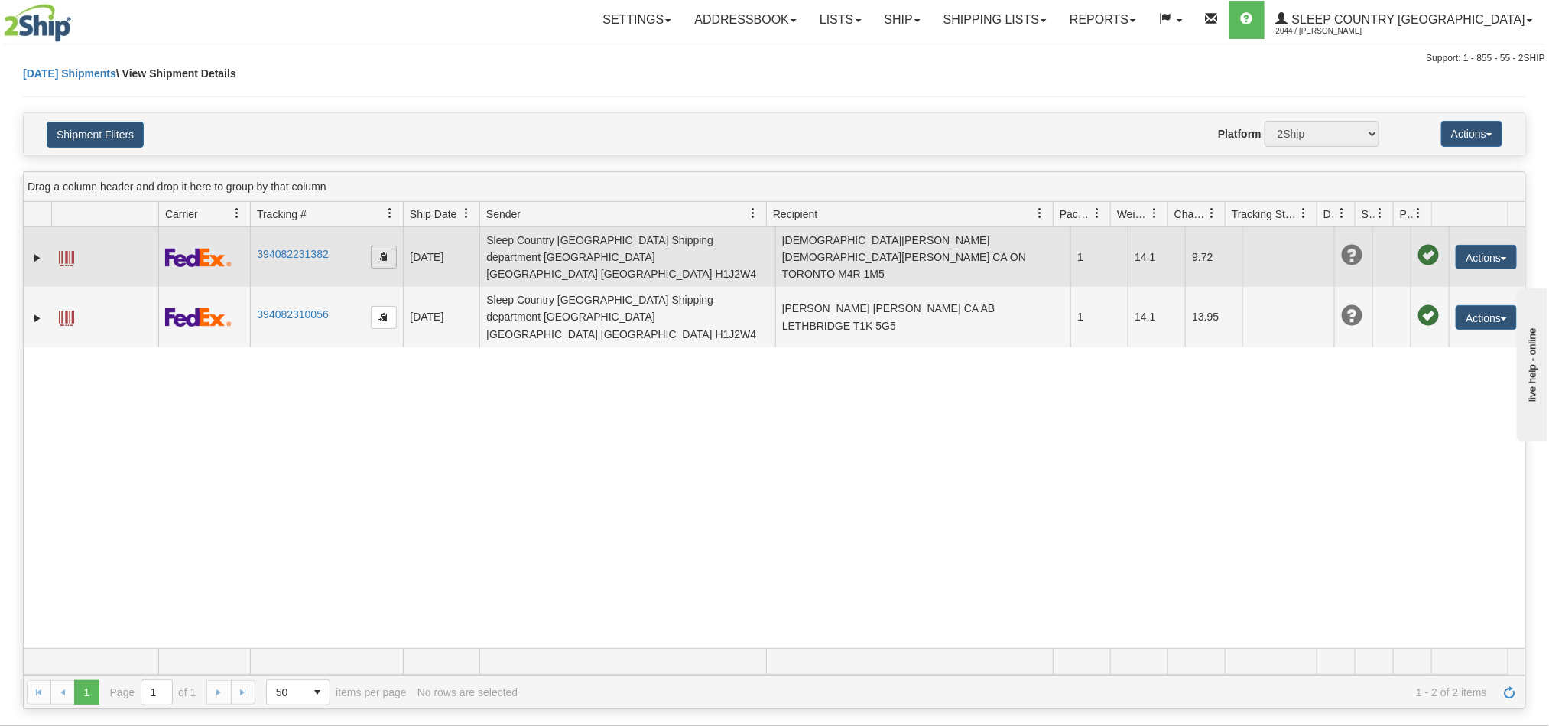
click at [384, 253] on span "button" at bounding box center [383, 256] width 9 height 9
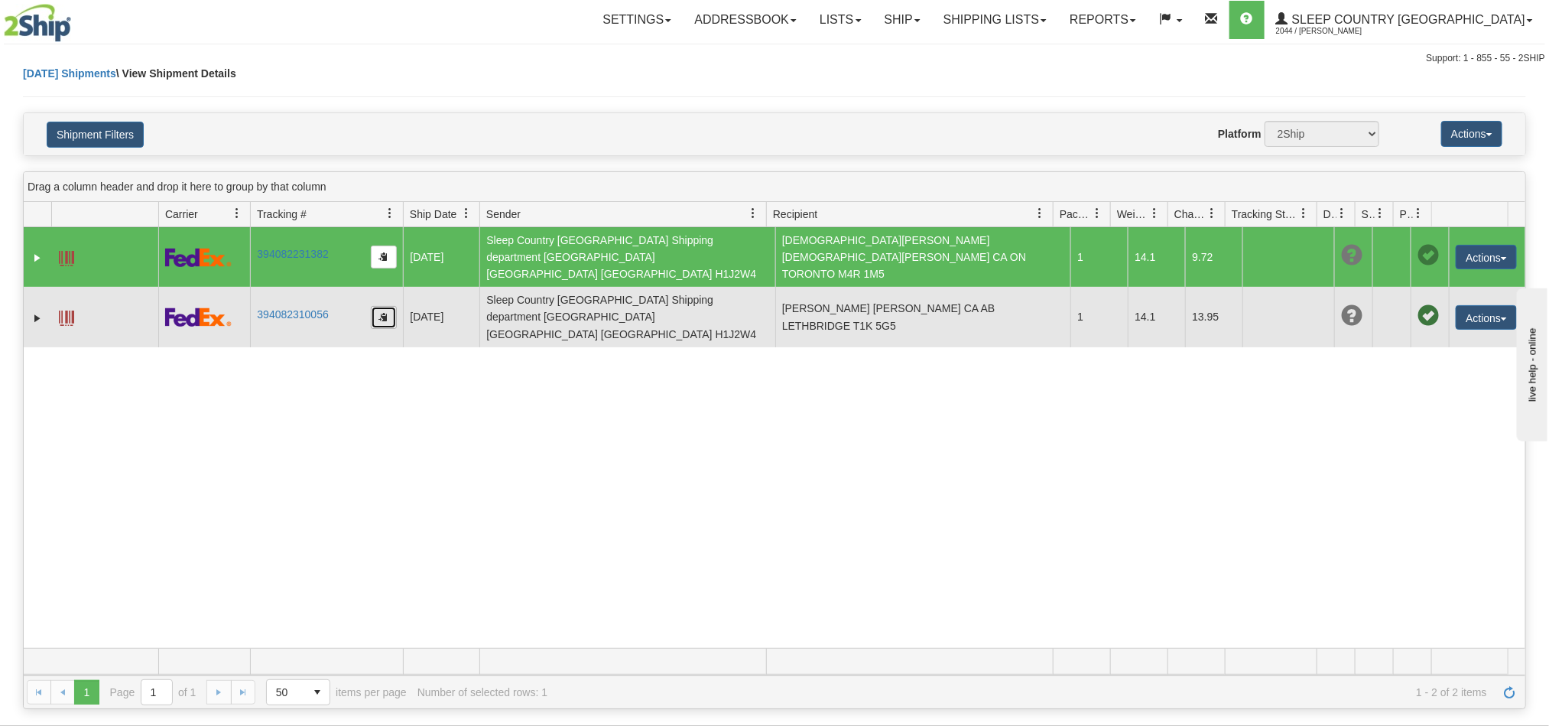
click at [375, 306] on button "button" at bounding box center [384, 317] width 26 height 23
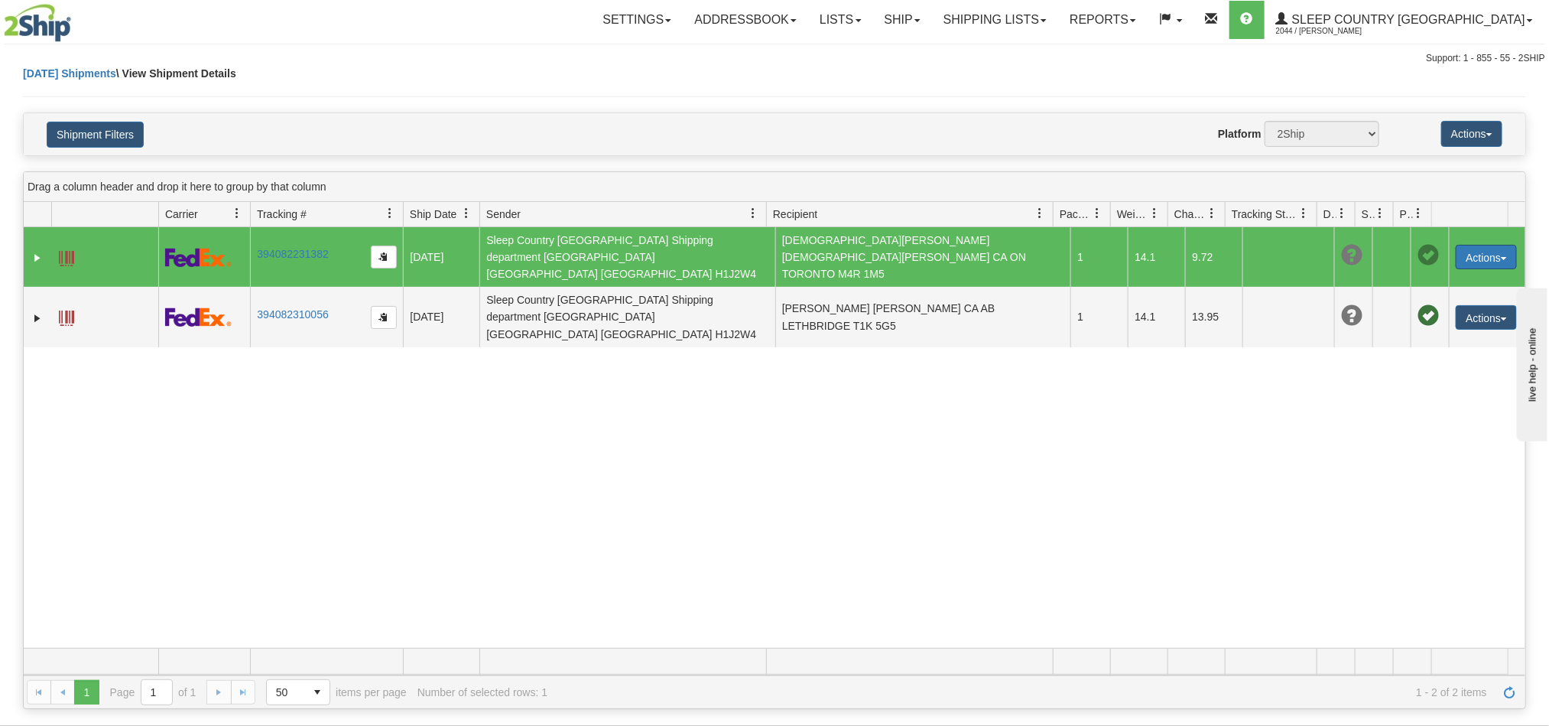
click at [1477, 255] on button "Actions" at bounding box center [1486, 257] width 61 height 24
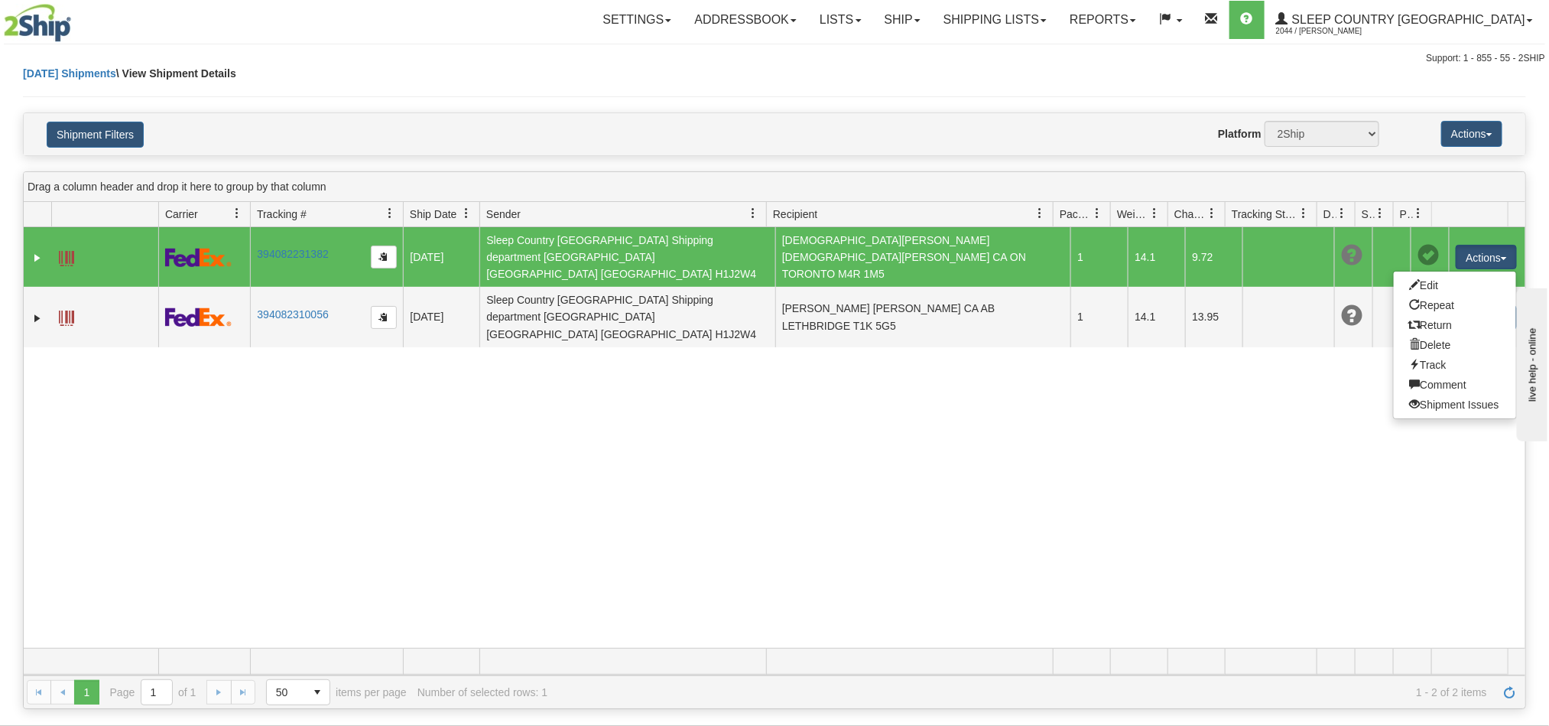
click at [1234, 374] on div "31751073 2044 394082231382 10/09/2025 10/09/2025 11:18:32 AM Sleep Country Cana…" at bounding box center [775, 437] width 1502 height 421
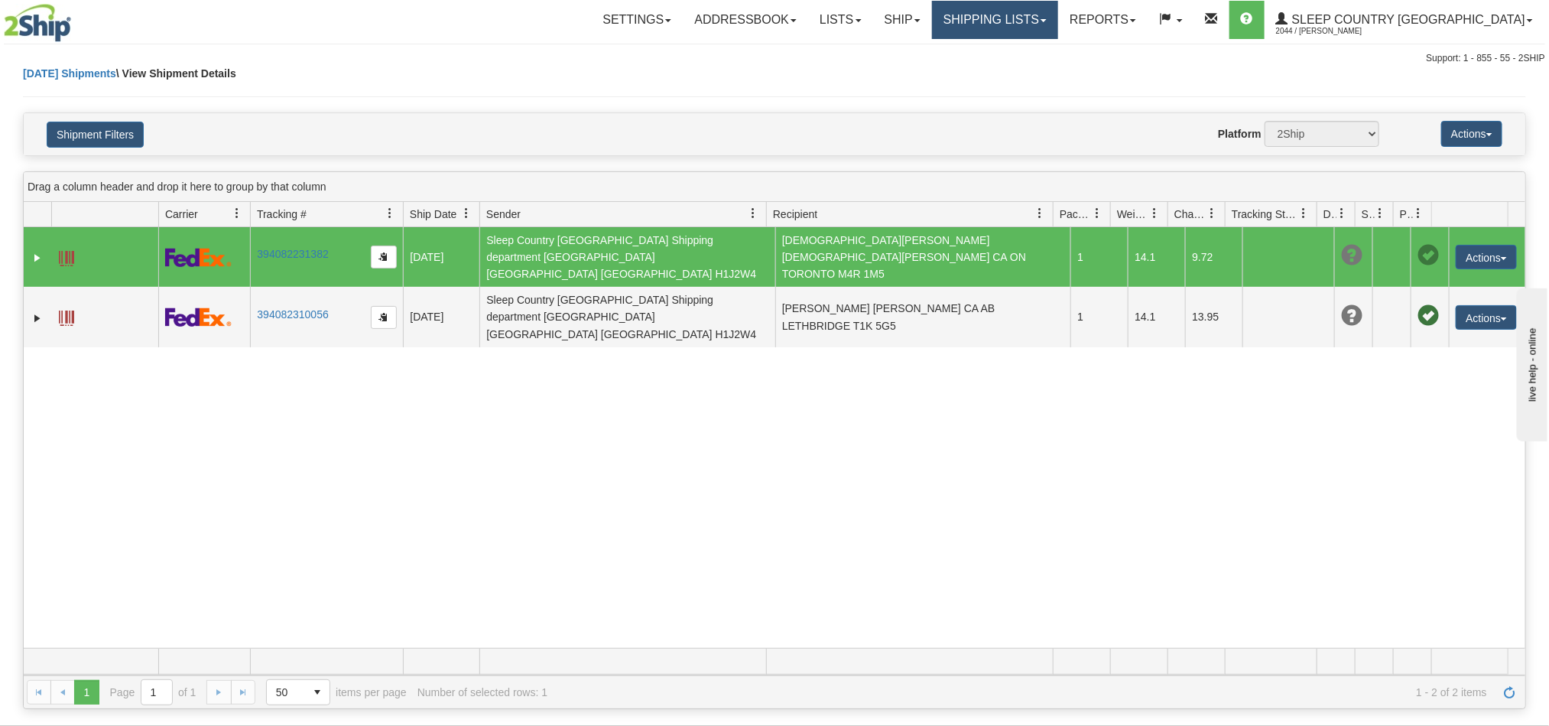
click at [1053, 35] on link "Shipping lists" at bounding box center [995, 20] width 126 height 38
click at [1013, 58] on span "Current Shipments" at bounding box center [968, 53] width 89 height 12
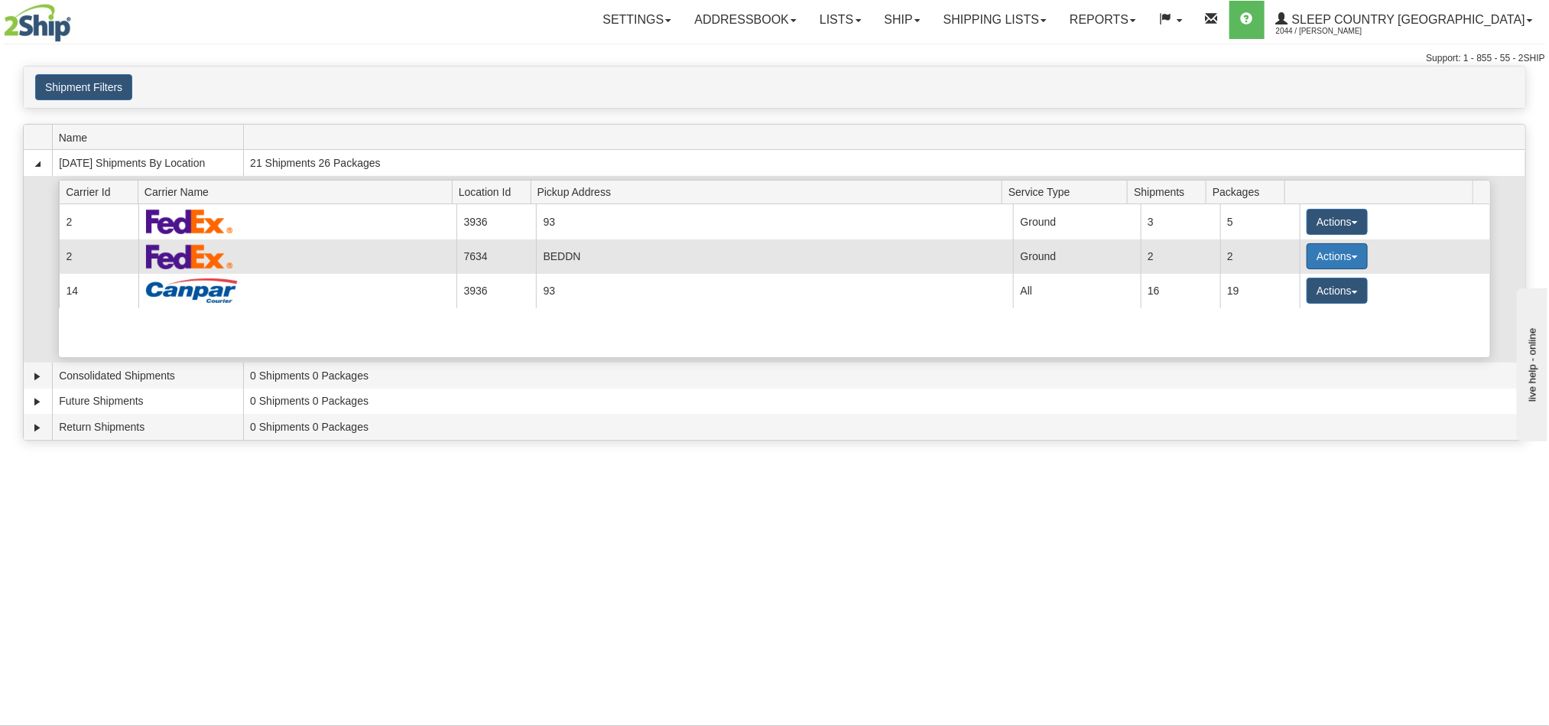
click at [1338, 269] on button "Actions" at bounding box center [1337, 256] width 61 height 26
click at [1321, 330] on link "Pickup" at bounding box center [1306, 325] width 122 height 20
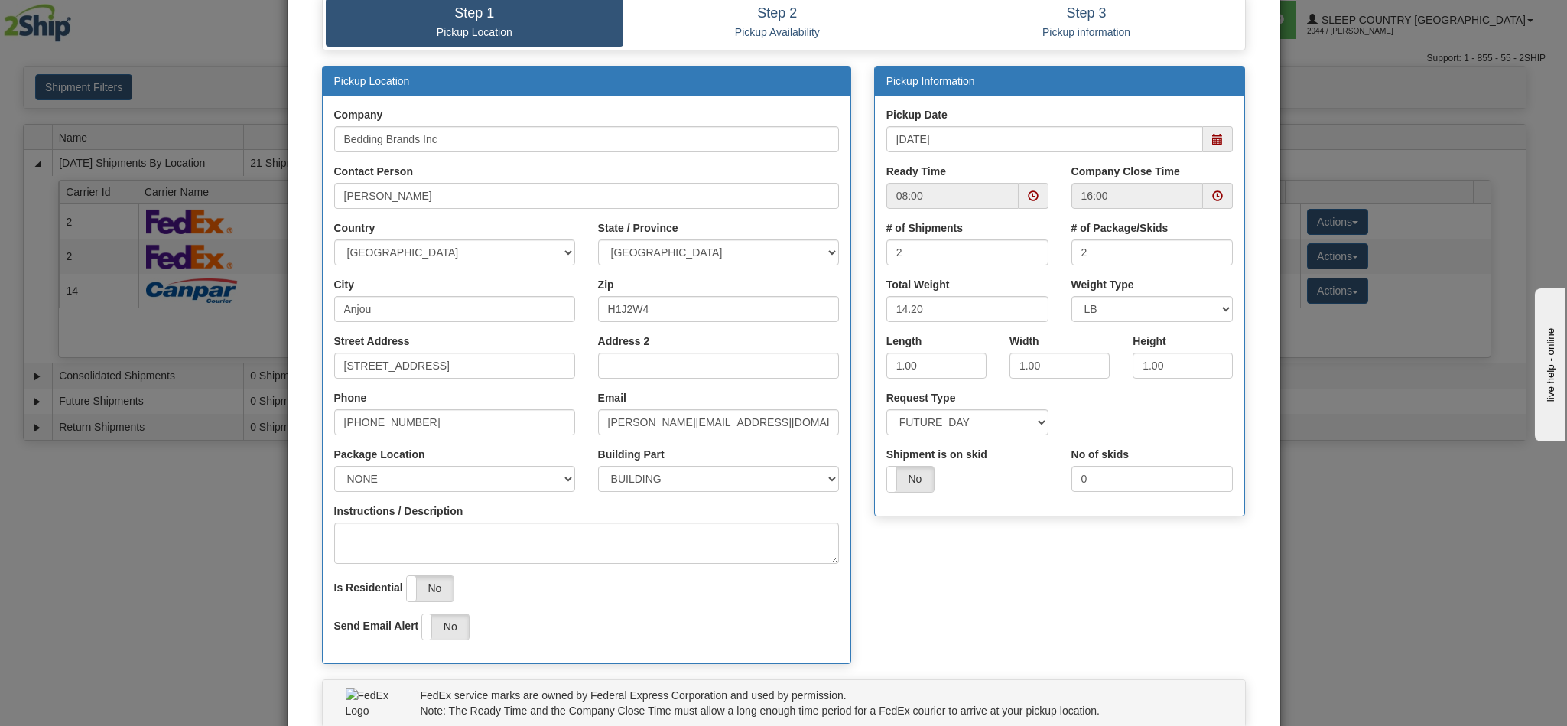
scroll to position [219, 0]
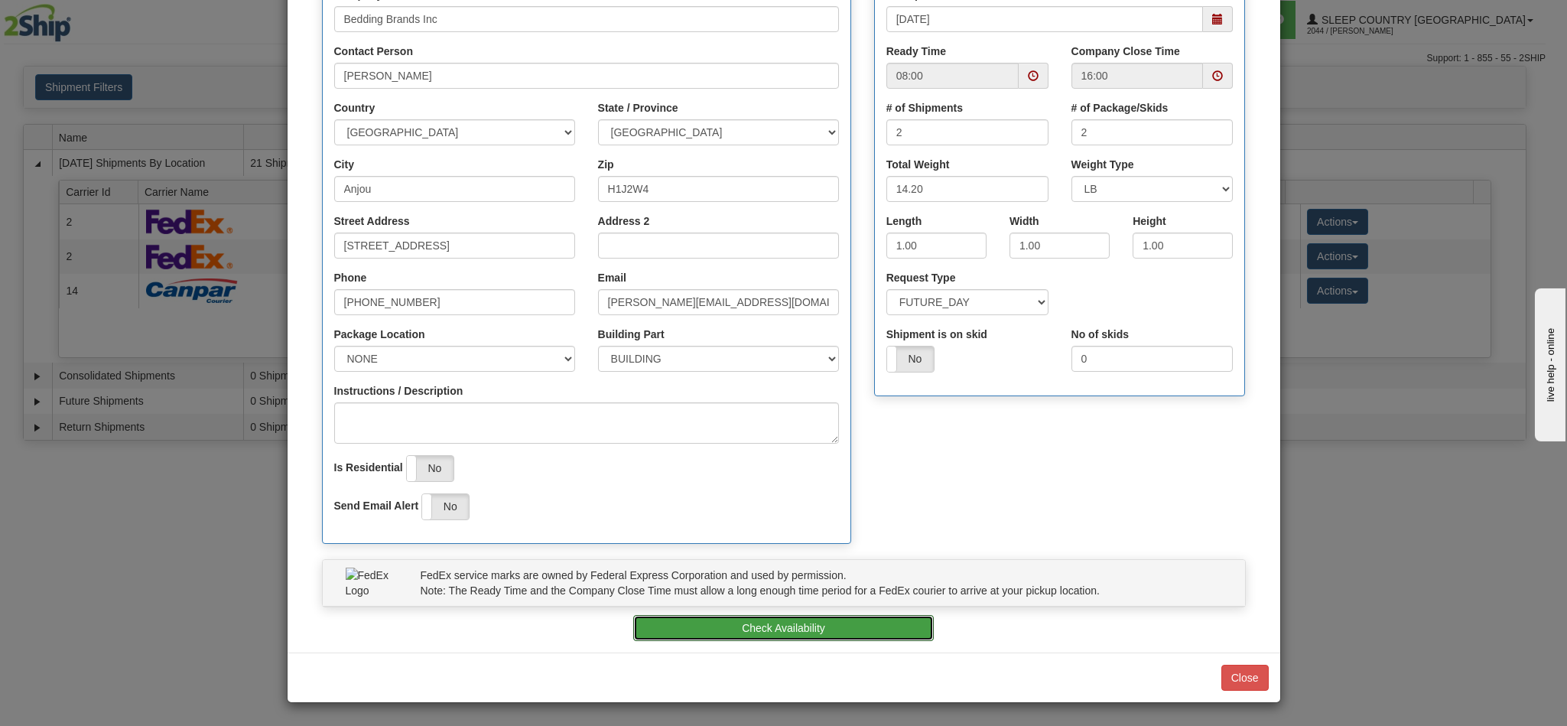
click at [891, 629] on button "Check Availability" at bounding box center [783, 628] width 301 height 26
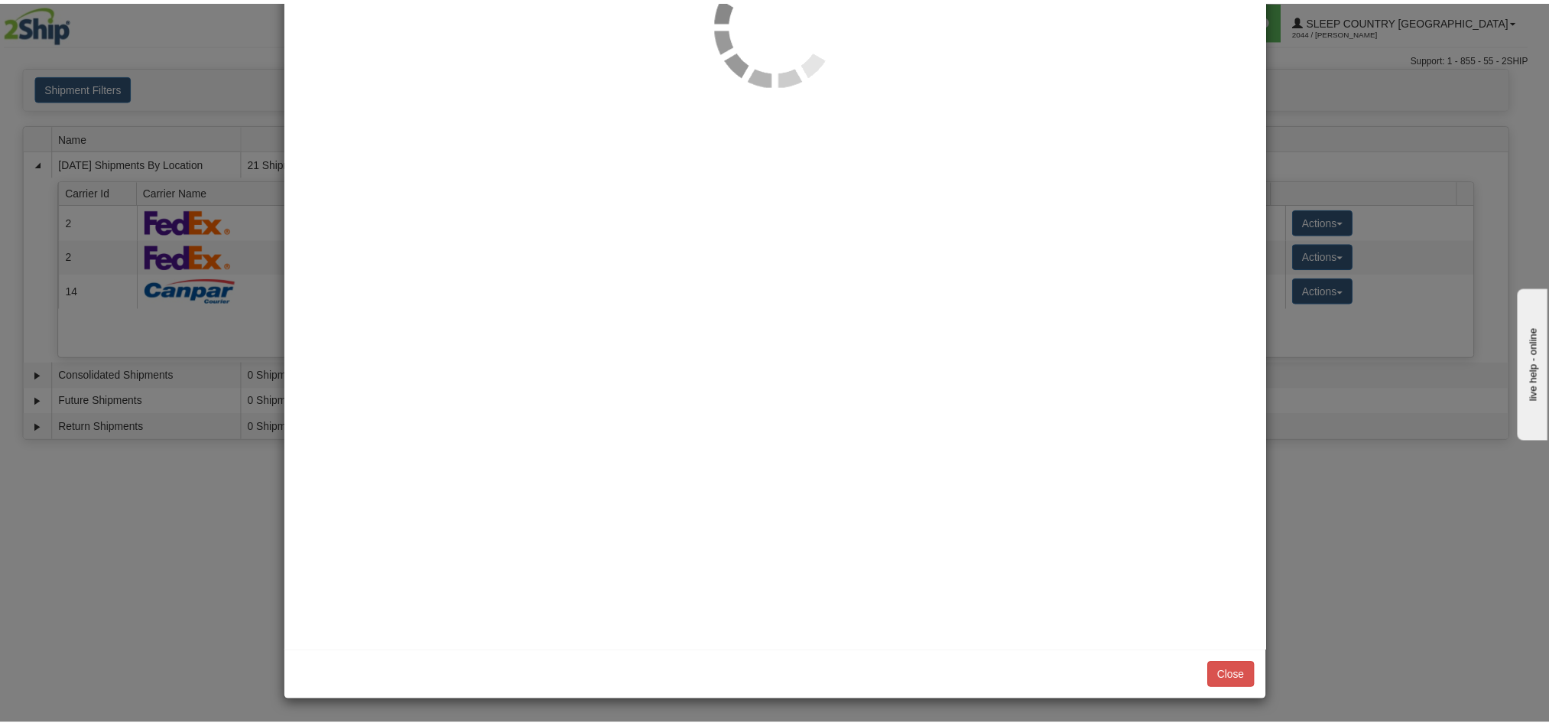
scroll to position [0, 0]
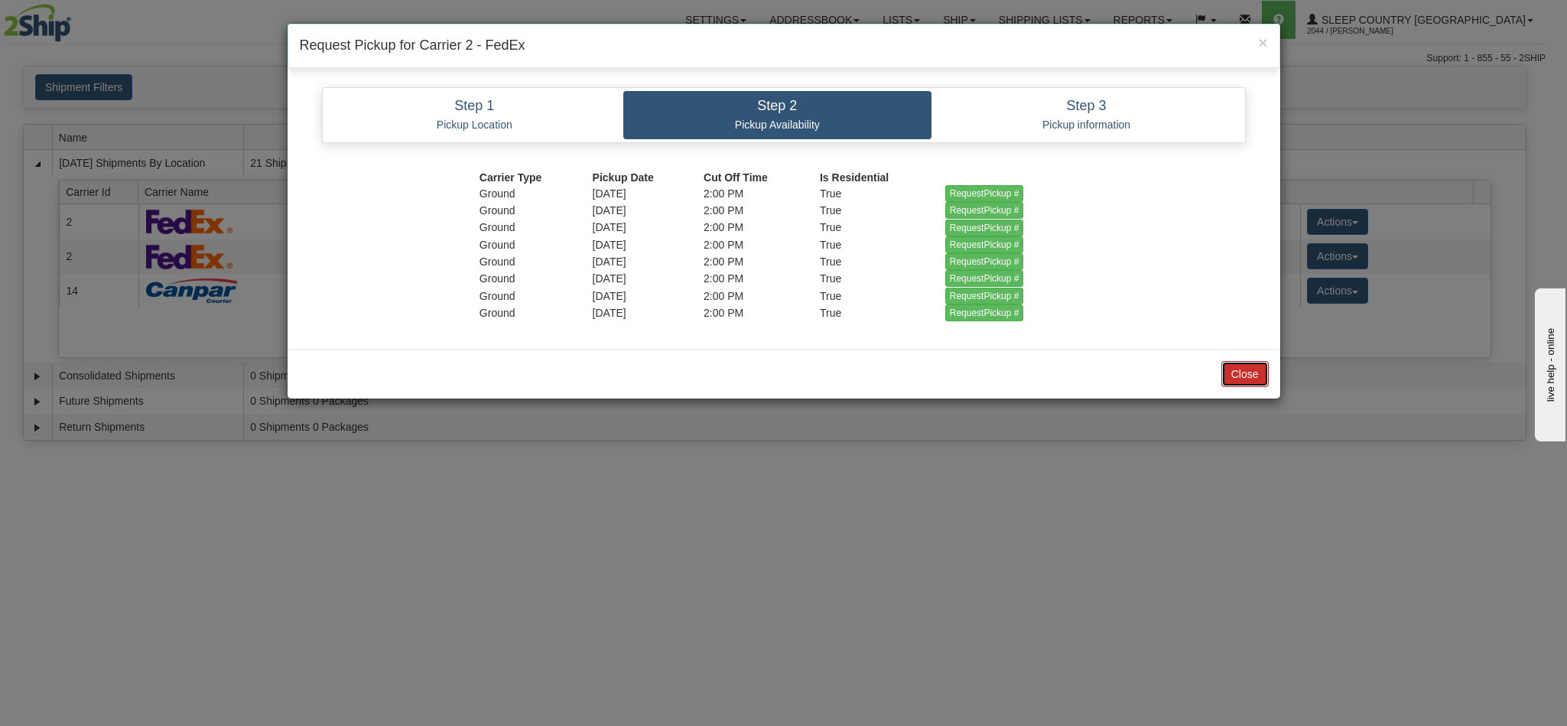
click at [1246, 383] on button "Close" at bounding box center [1244, 374] width 47 height 26
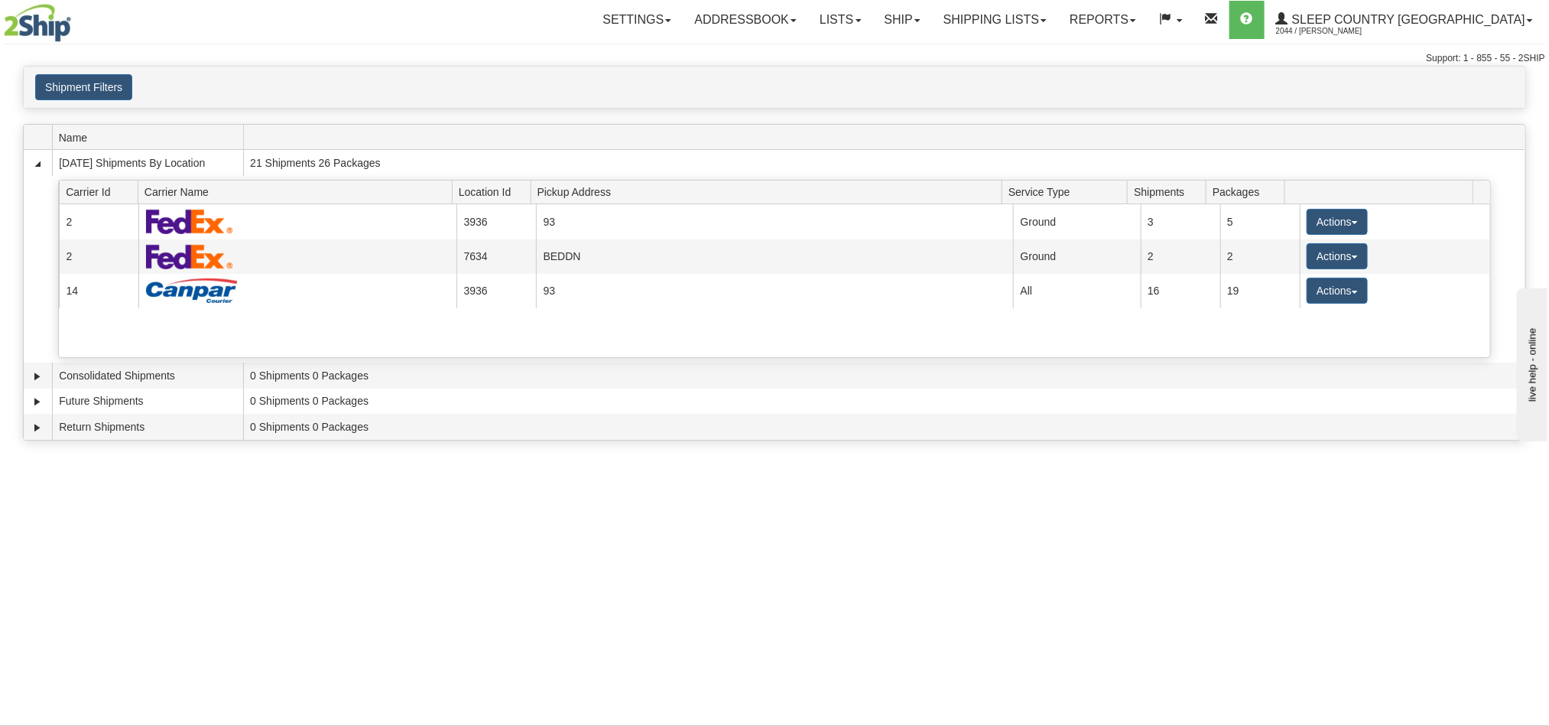
click at [1246, 383] on div "× Close × Closing Shipments Close × Your documents are ready Label Download Pri…" at bounding box center [774, 257] width 1549 height 382
